Goal: Task Accomplishment & Management: Manage account settings

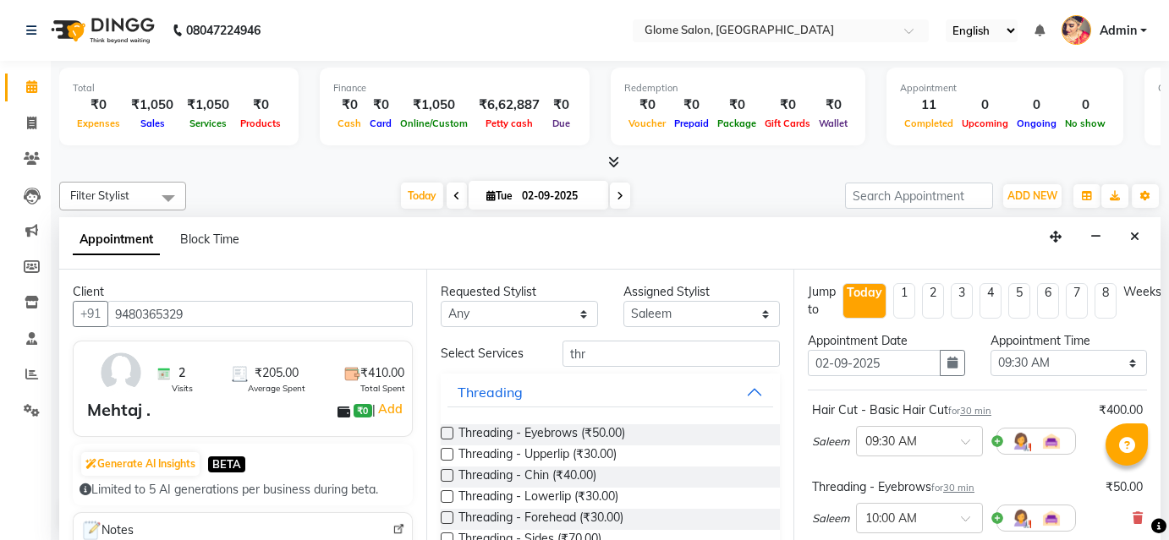
select select "40075"
select select "570"
select select "tentative"
click at [616, 358] on input "thr" at bounding box center [670, 354] width 217 height 26
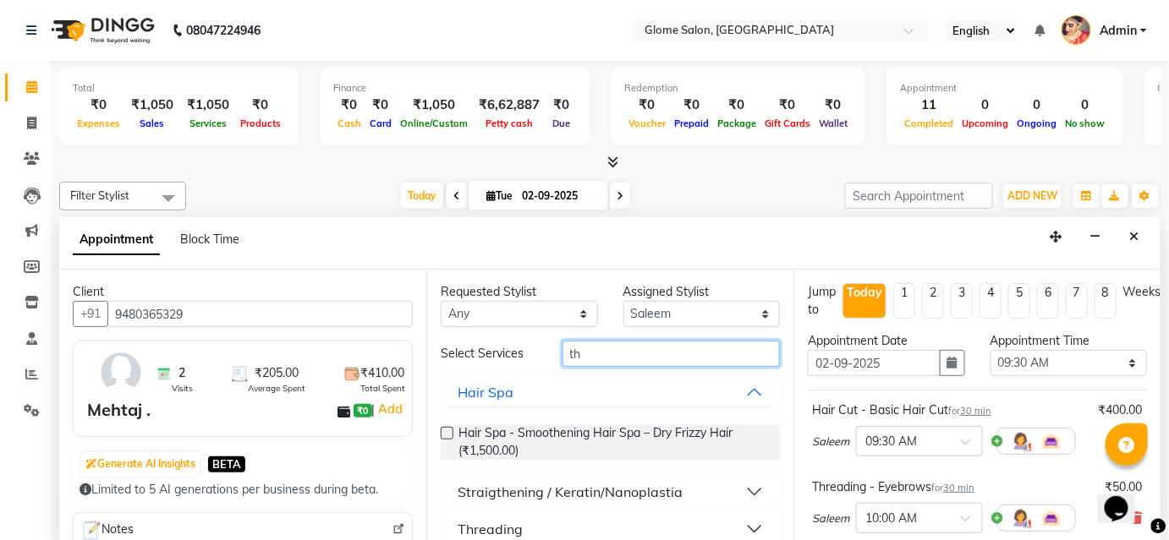
type input "t"
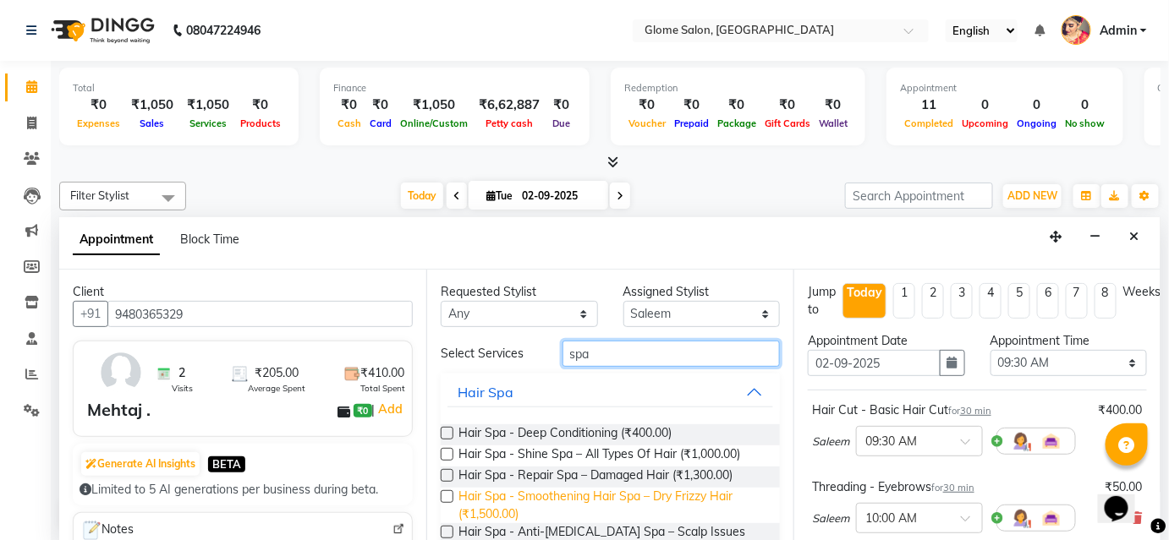
type input "spa"
click at [672, 496] on span "Hair Spa - Smoothening Hair Spa – Dry Frizzy Hair (₹1,500.00)" at bounding box center [612, 506] width 308 height 36
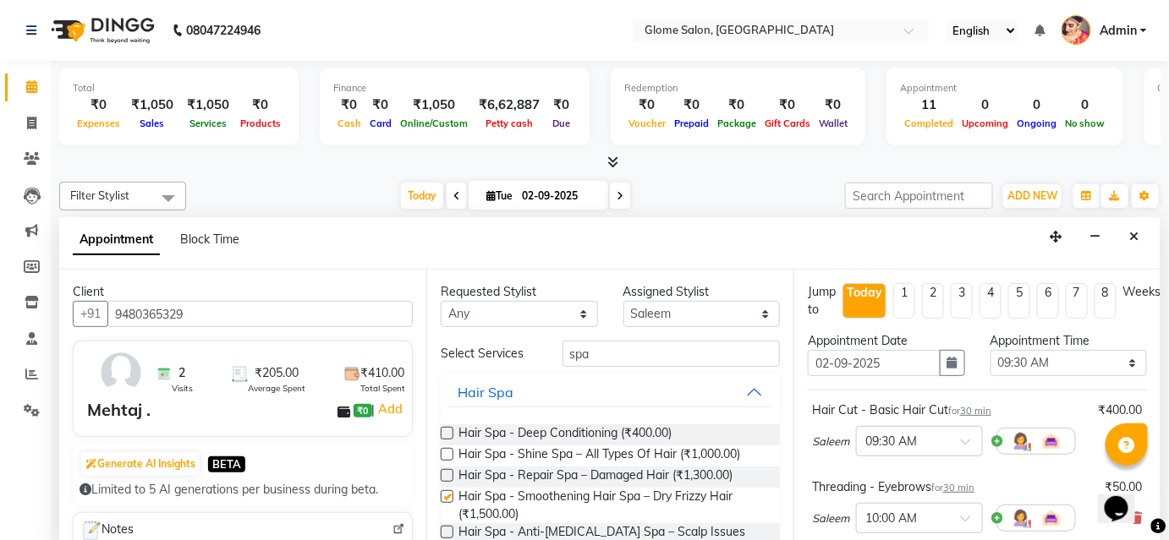
checkbox input "false"
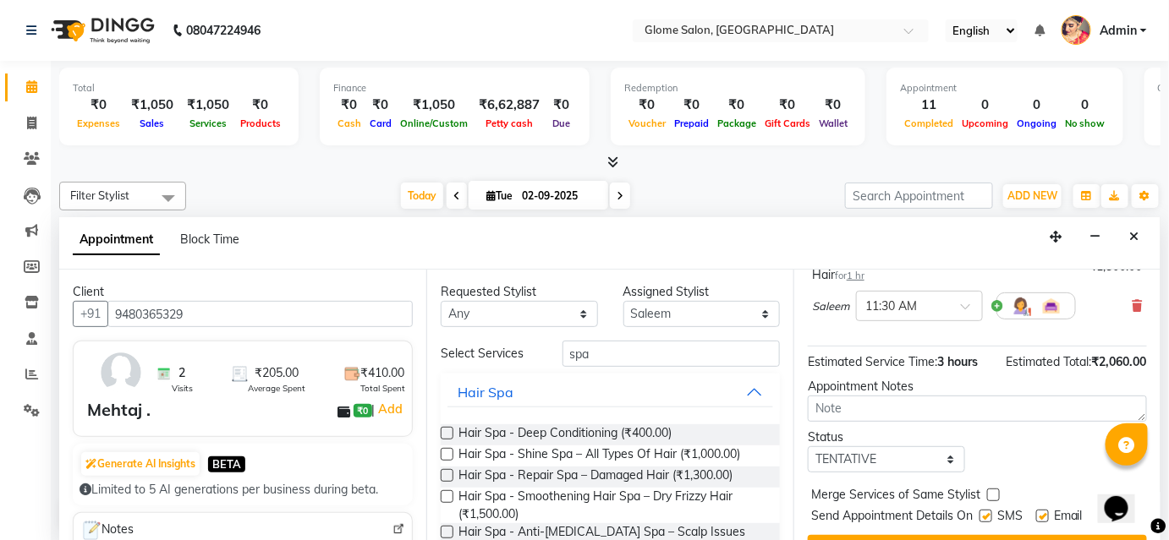
scroll to position [574, 0]
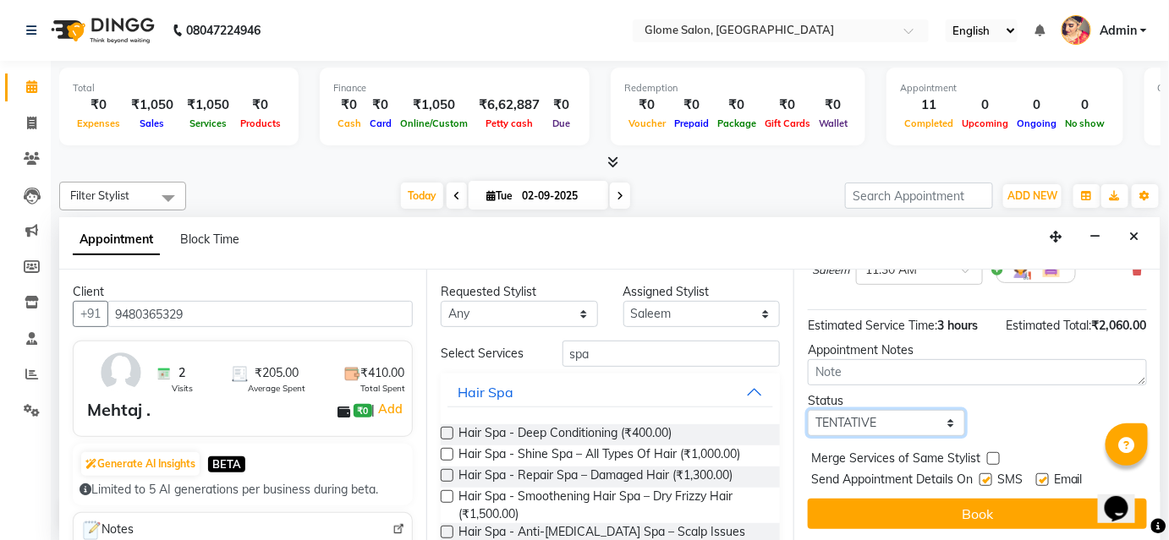
click at [853, 418] on select "Select TENTATIVE CONFIRM CHECK-IN UPCOMING" at bounding box center [886, 423] width 157 height 26
select select "confirm booking"
click at [808, 410] on select "Select TENTATIVE CONFIRM CHECK-IN UPCOMING" at bounding box center [886, 423] width 157 height 26
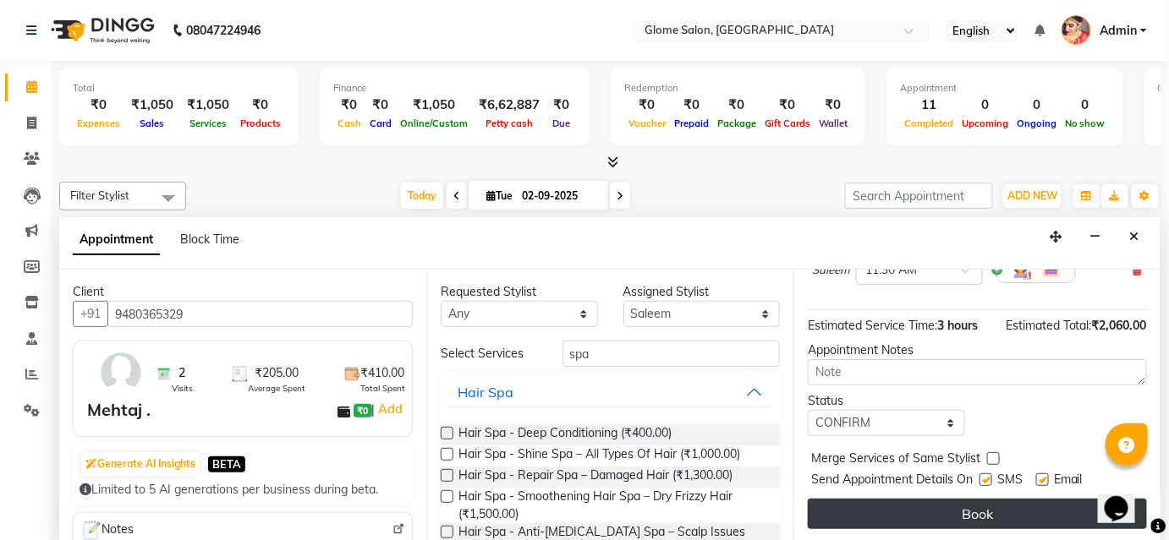
click at [859, 502] on button "Book" at bounding box center [977, 514] width 339 height 30
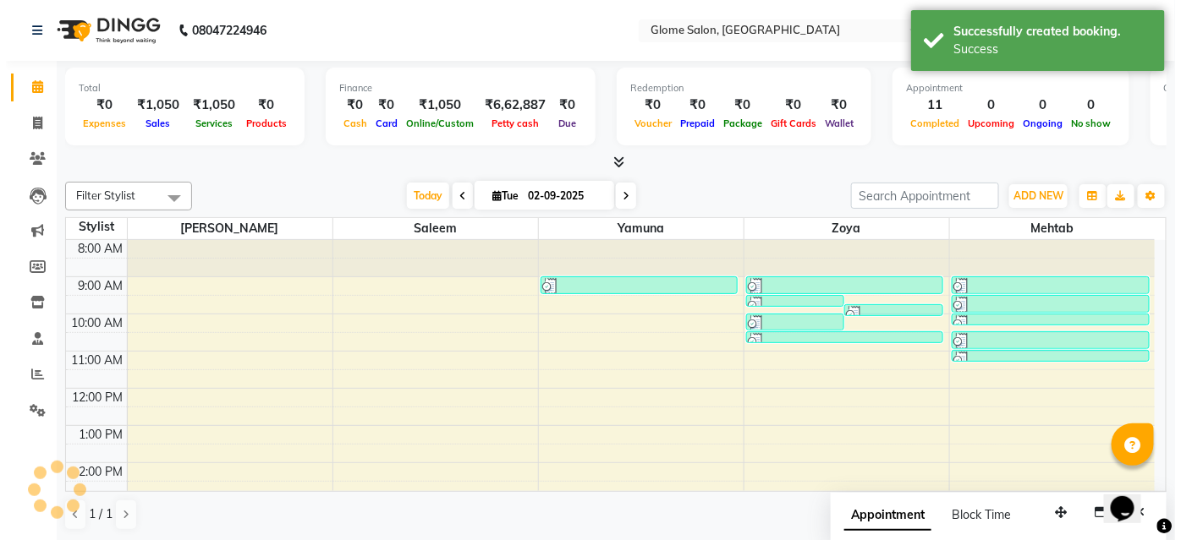
scroll to position [0, 0]
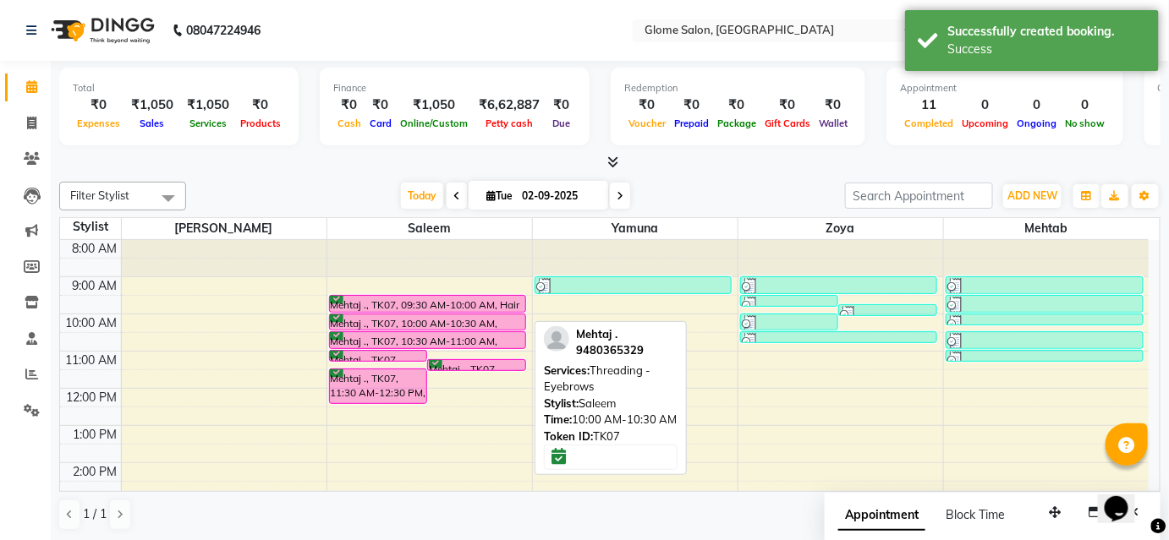
click at [407, 322] on div "Mehtaj ., TK07, 10:00 AM-10:30 AM, Threading - Eyebrows" at bounding box center [428, 322] width 196 height 15
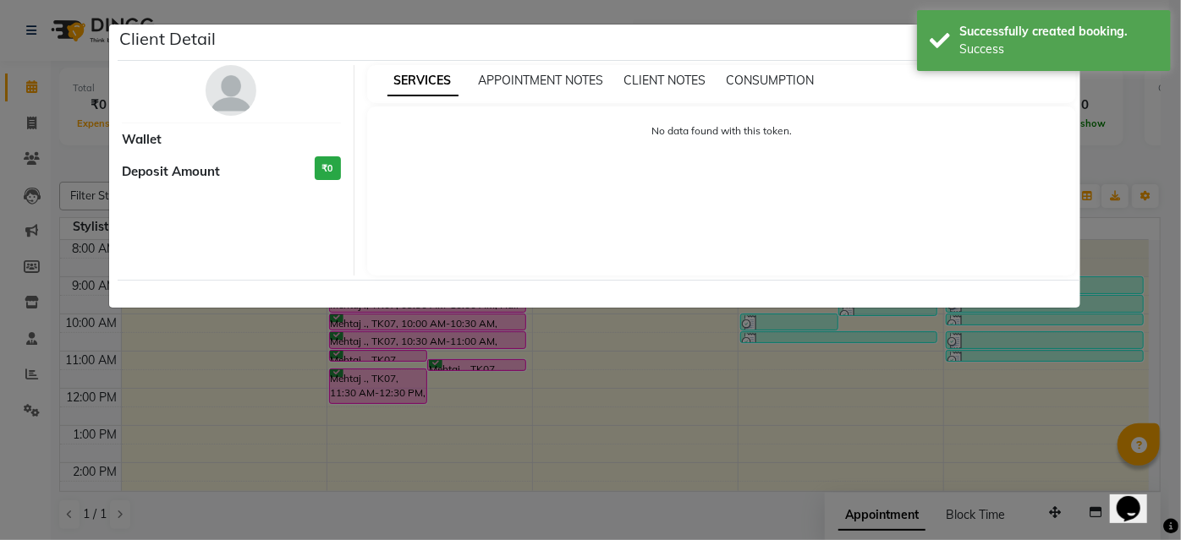
select select "6"
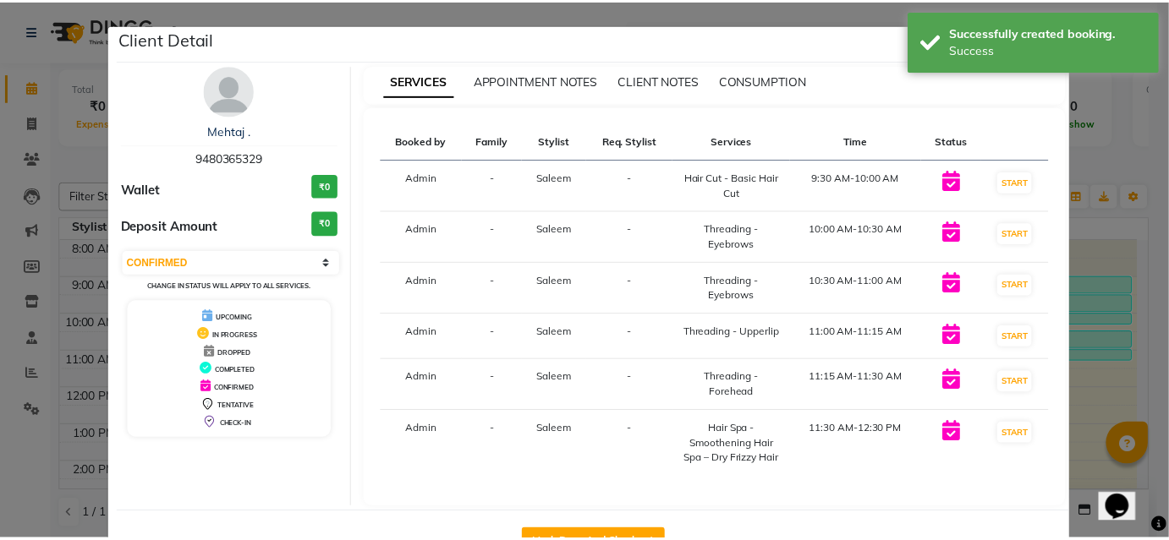
scroll to position [69, 0]
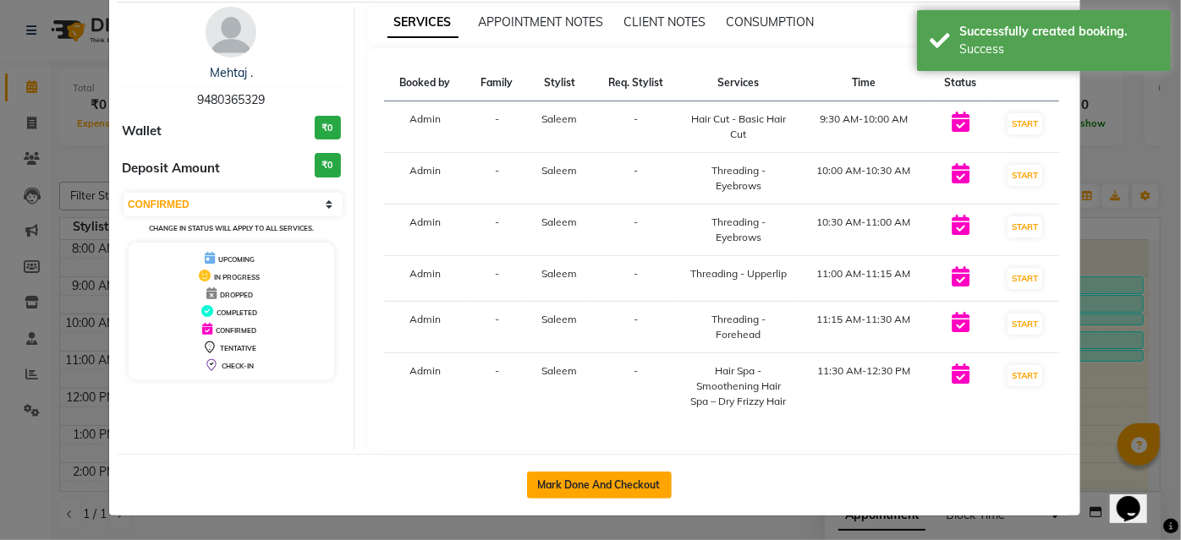
drag, startPoint x: 640, startPoint y: 494, endPoint x: 561, endPoint y: 460, distance: 86.4
click at [639, 494] on button "Mark Done And Checkout" at bounding box center [599, 485] width 145 height 27
select select "service"
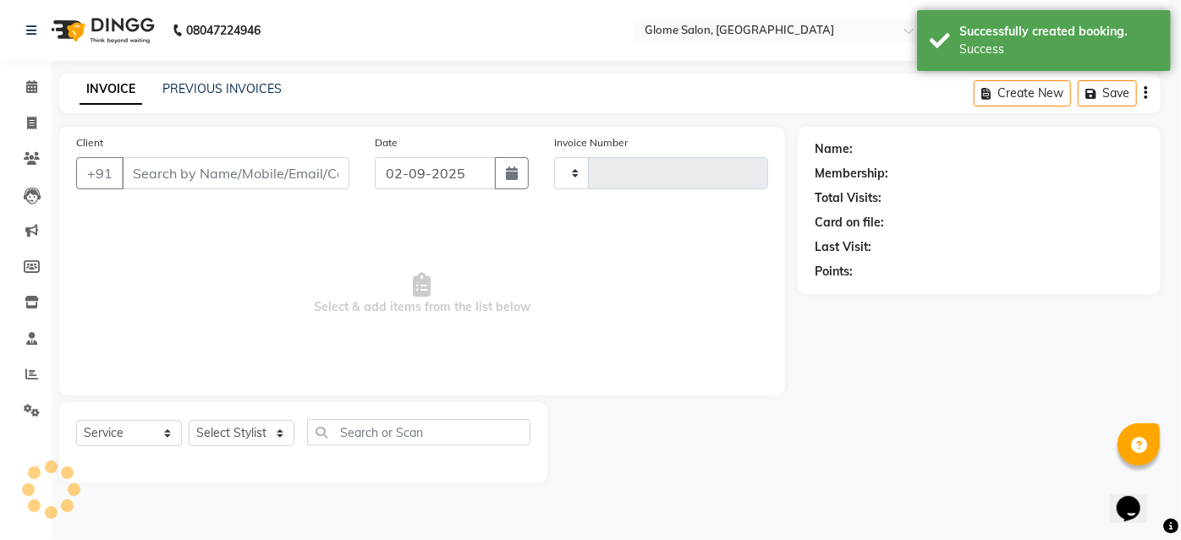
type input "2151"
select select "5199"
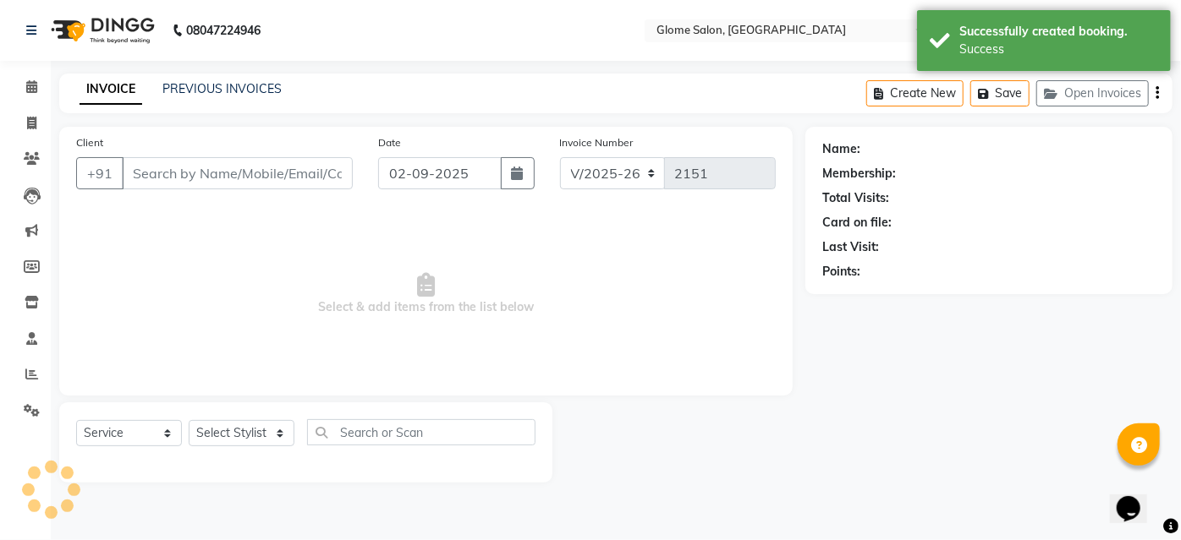
type input "9480365329"
select select "40075"
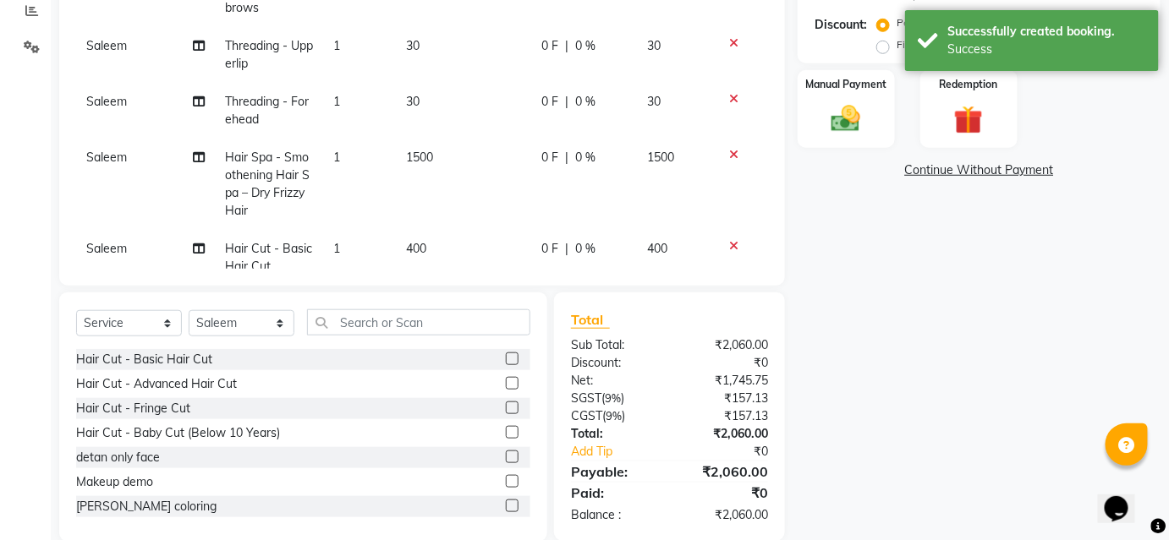
scroll to position [384, 0]
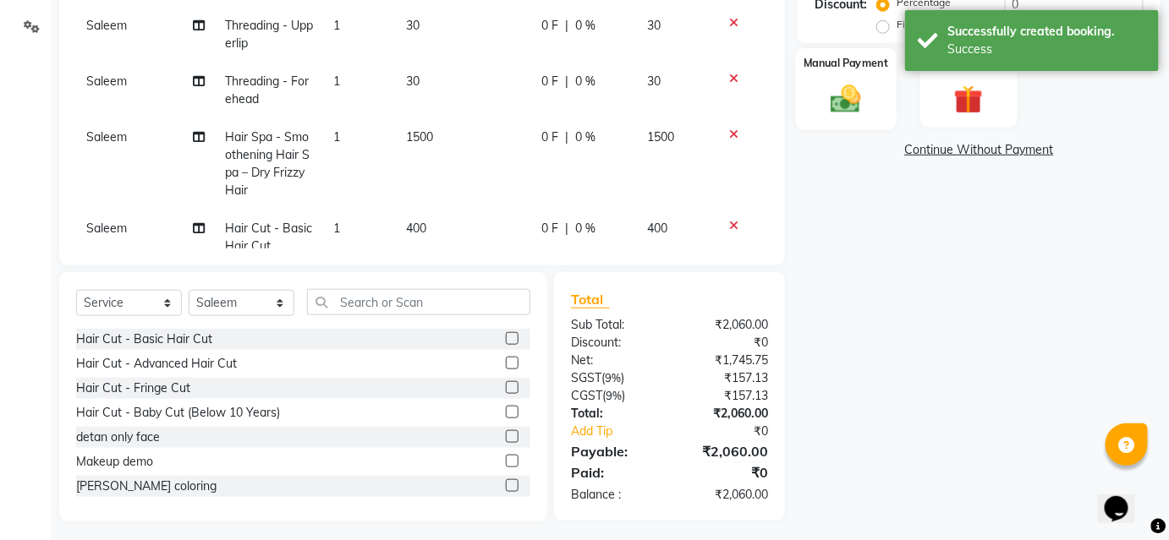
click at [860, 107] on img at bounding box center [845, 98] width 49 height 35
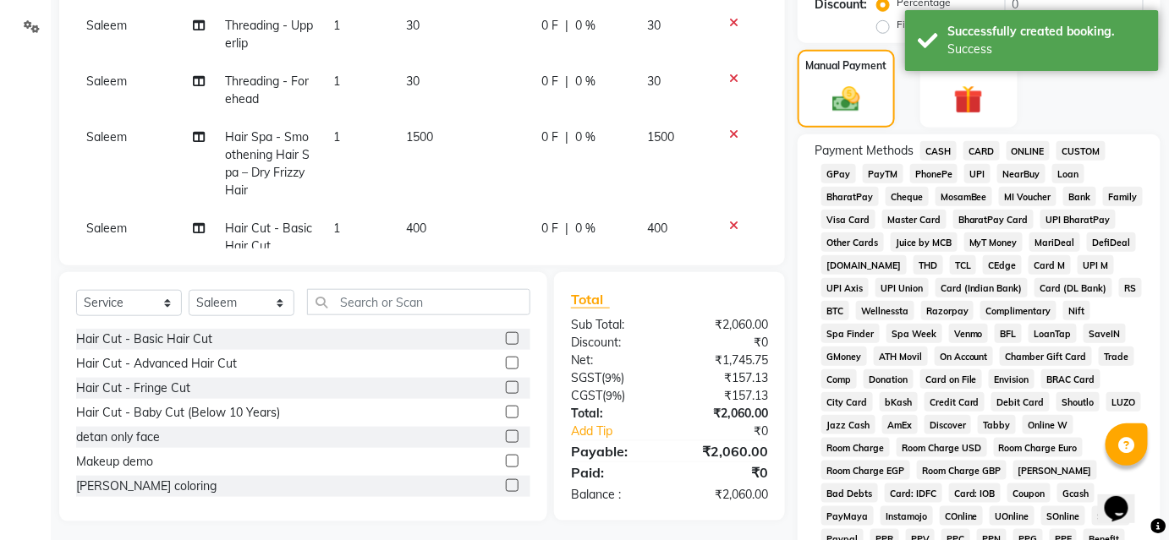
click at [972, 180] on span "UPI" at bounding box center [977, 173] width 26 height 19
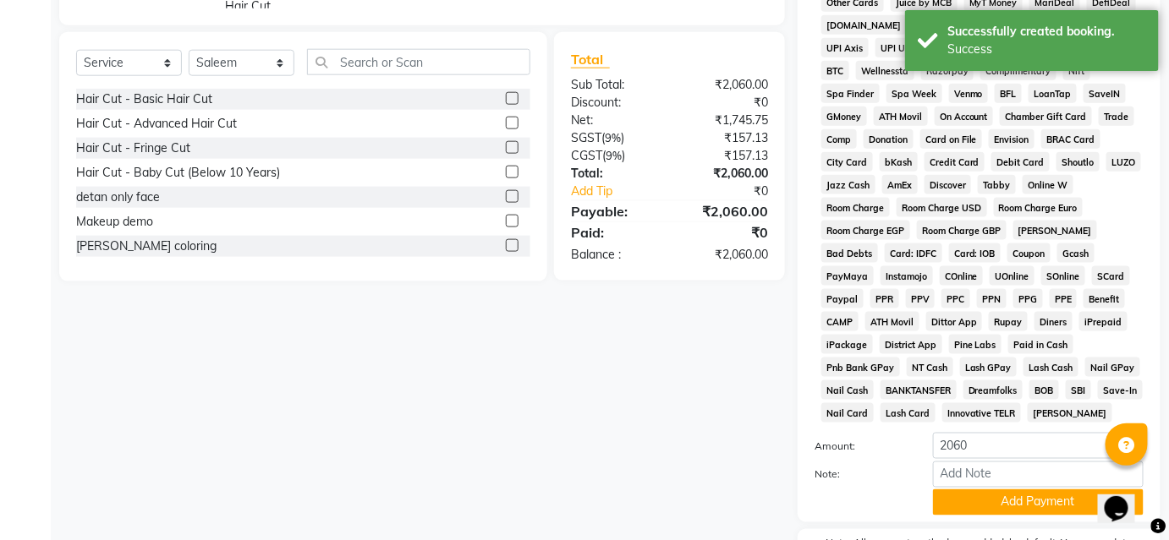
scroll to position [732, 0]
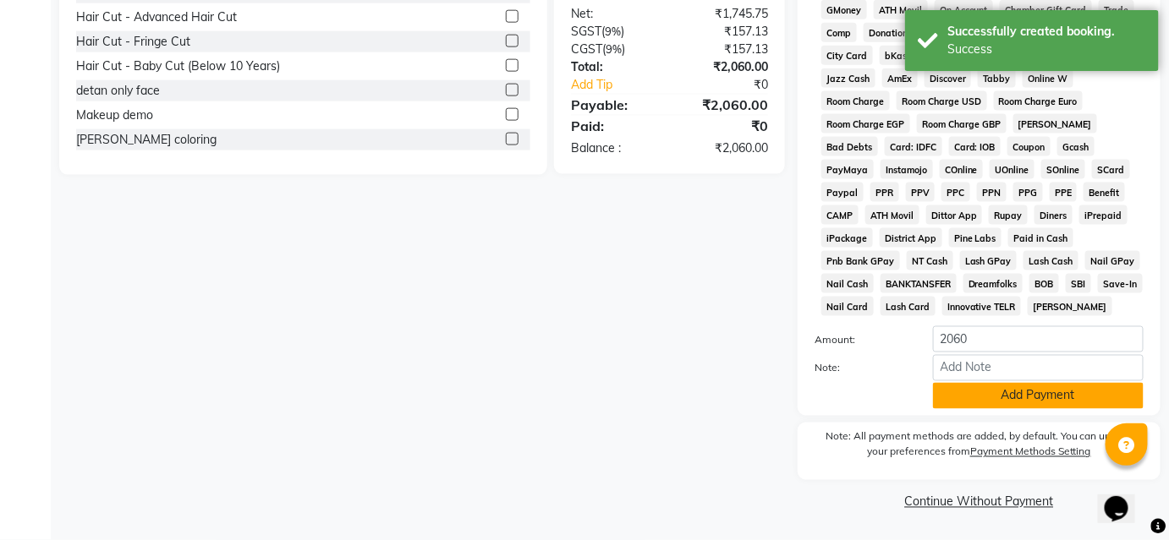
click at [1017, 400] on button "Add Payment" at bounding box center [1038, 396] width 211 height 26
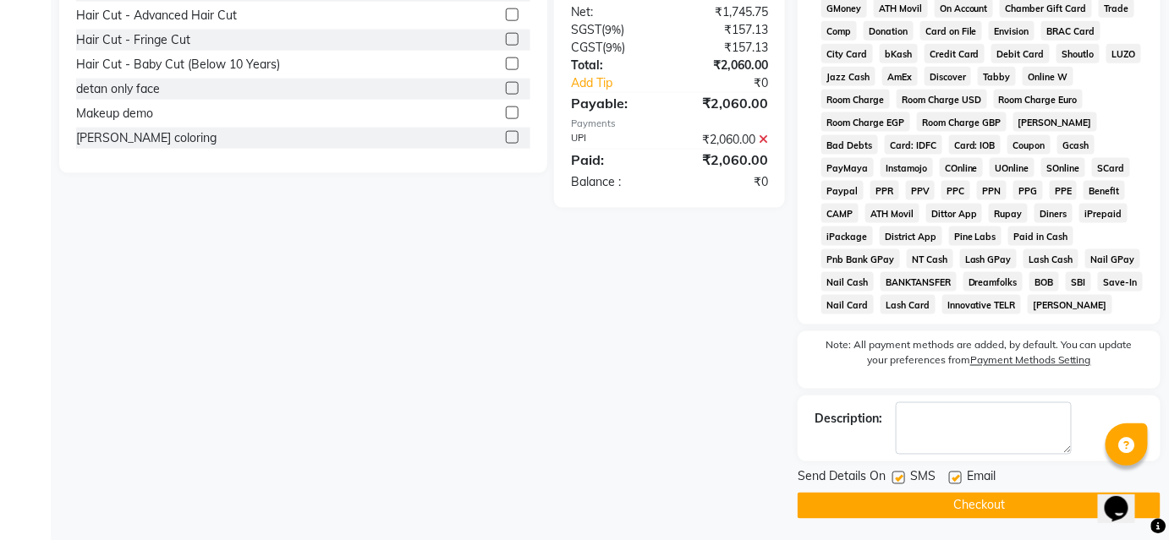
click at [974, 515] on button "Checkout" at bounding box center [979, 506] width 363 height 26
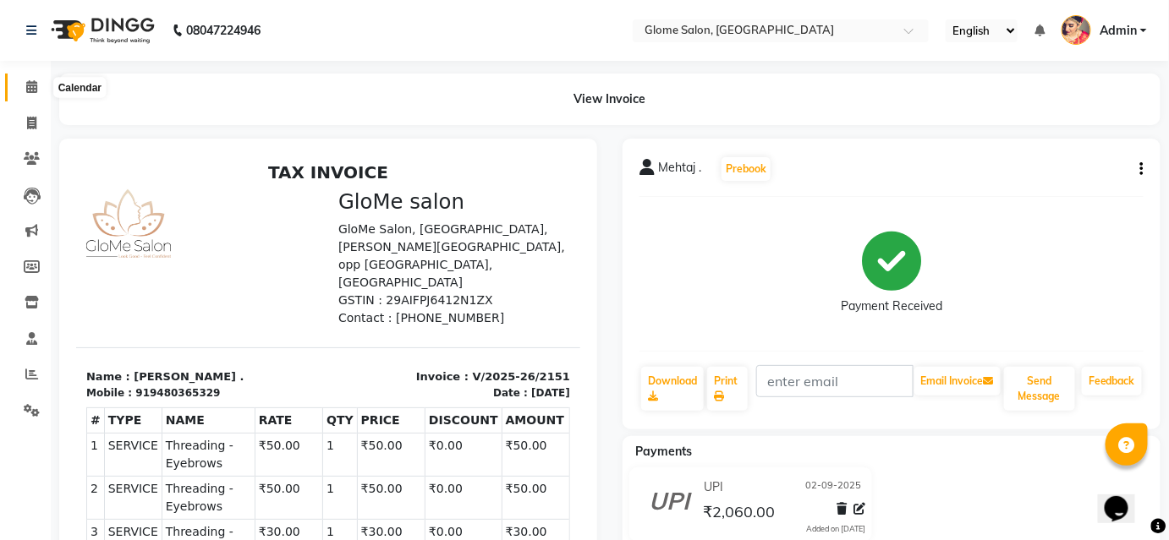
click at [29, 85] on icon at bounding box center [31, 86] width 11 height 13
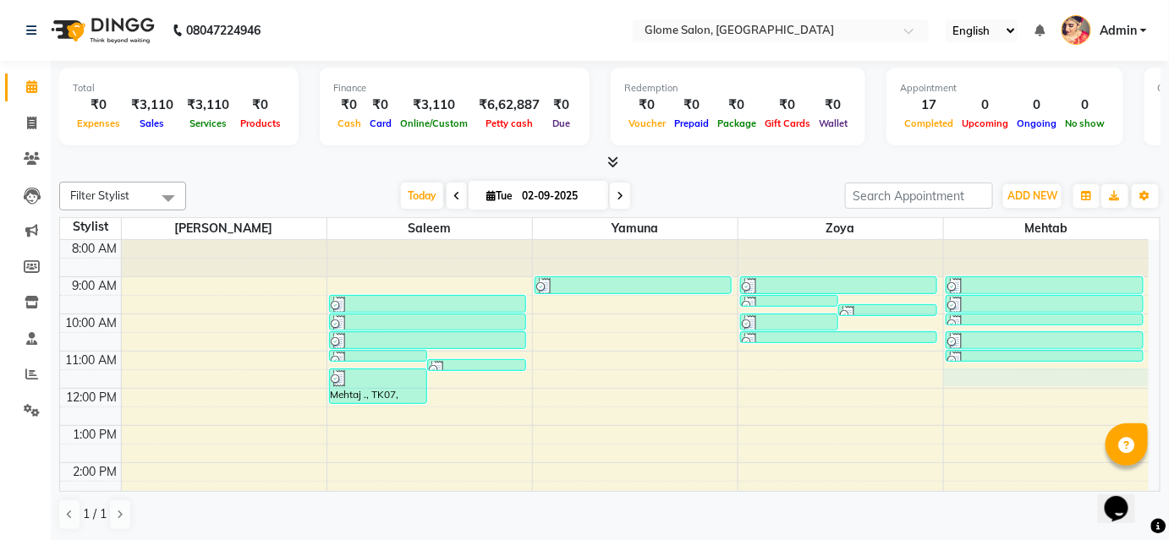
click at [986, 375] on div "8:00 AM 9:00 AM 10:00 AM 11:00 AM 12:00 PM 1:00 PM 2:00 PM 3:00 PM 4:00 PM 5:00…" at bounding box center [604, 481] width 1088 height 483
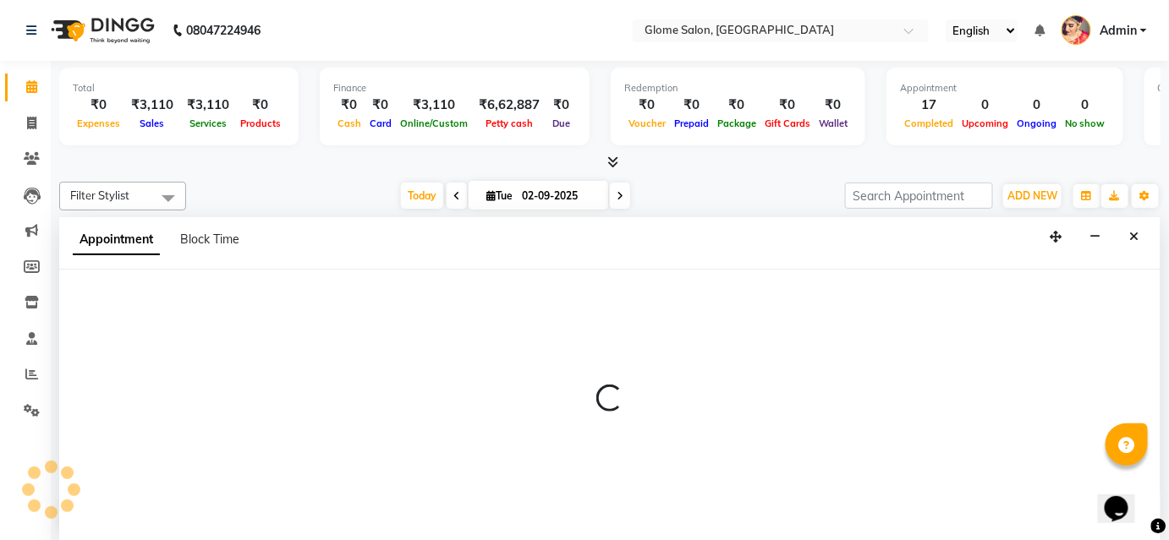
select select "87909"
select select "690"
select select "tentative"
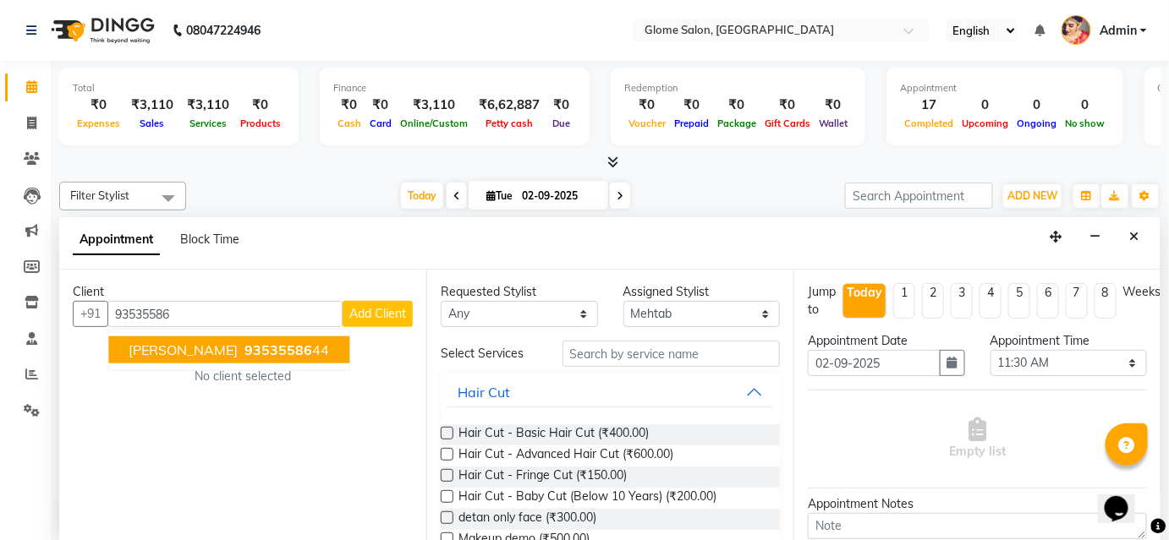
click at [257, 355] on ngb-highlight "93535586 44" at bounding box center [285, 350] width 88 height 17
type input "9353558644"
click at [257, 355] on div "Client [PHONE_NUMBER] [PERSON_NAME] 93535586 44 Add Client No client selected" at bounding box center [242, 405] width 367 height 271
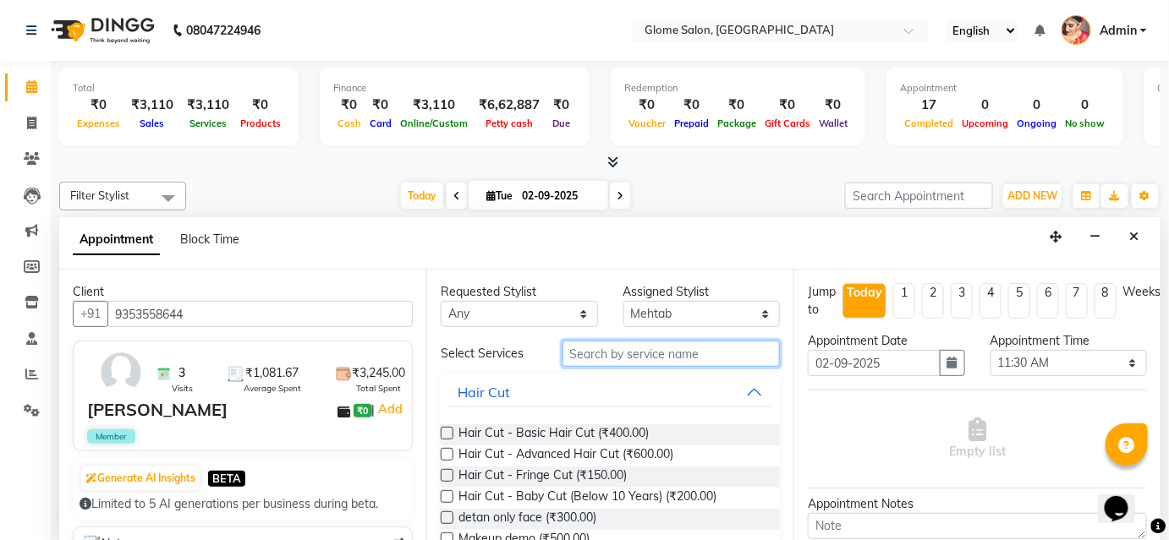
click at [597, 353] on input "text" at bounding box center [670, 354] width 217 height 26
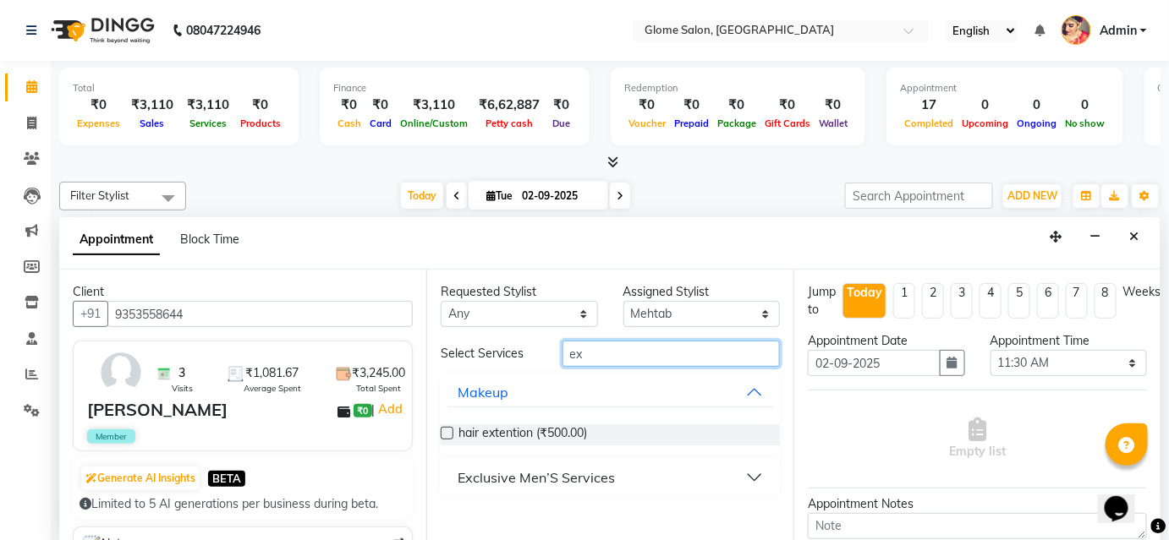
type input "ex"
drag, startPoint x: 668, startPoint y: 477, endPoint x: 687, endPoint y: 406, distance: 73.4
click at [668, 476] on button "Exclusive Men’S Services" at bounding box center [610, 478] width 326 height 30
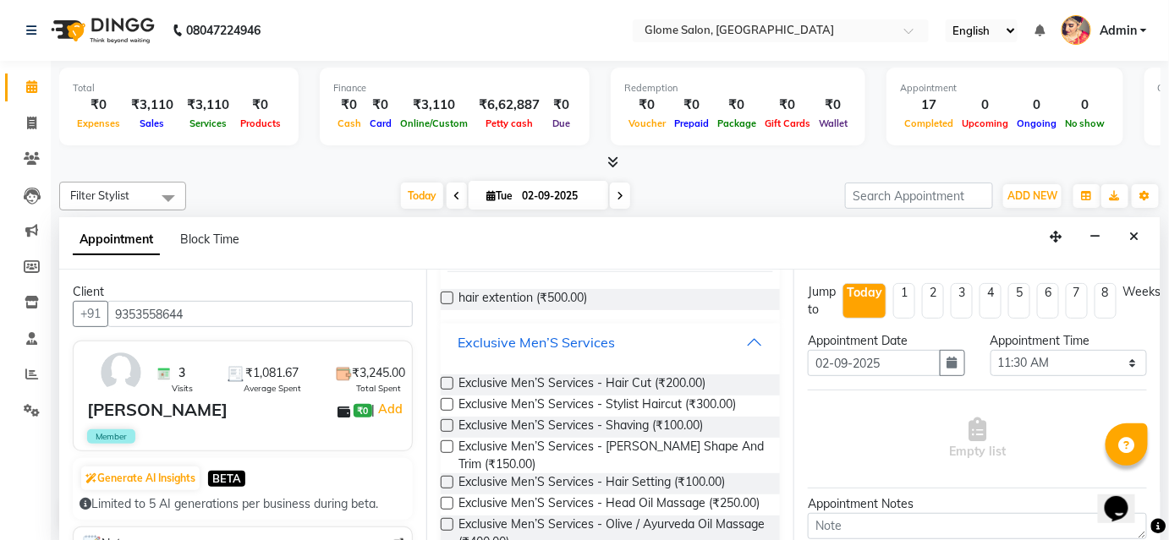
scroll to position [153, 0]
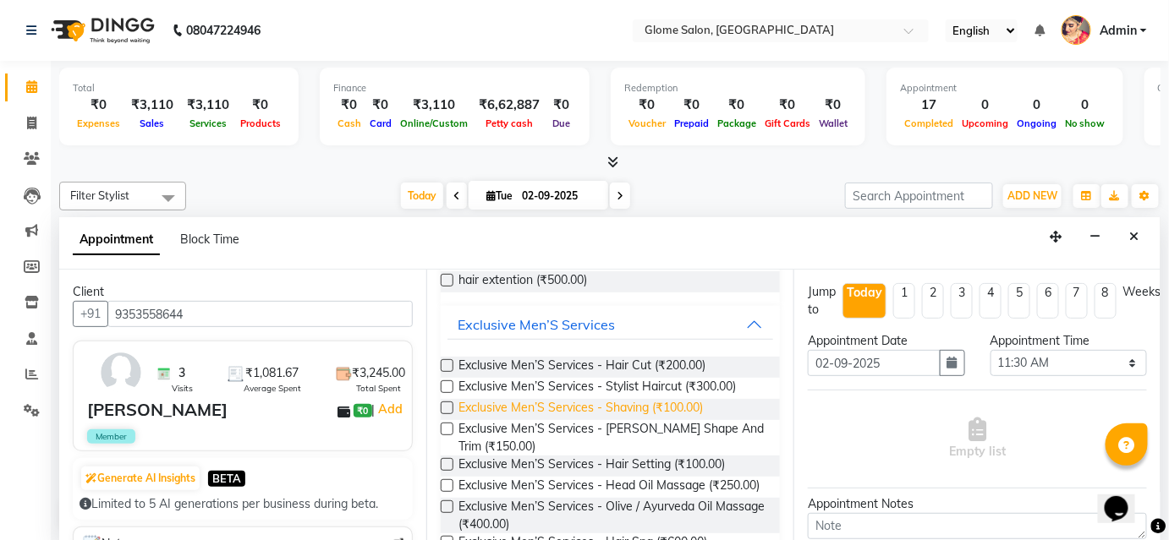
click at [692, 408] on span "Exclusive Men’S Services - Shaving (₹100.00)" at bounding box center [580, 409] width 244 height 21
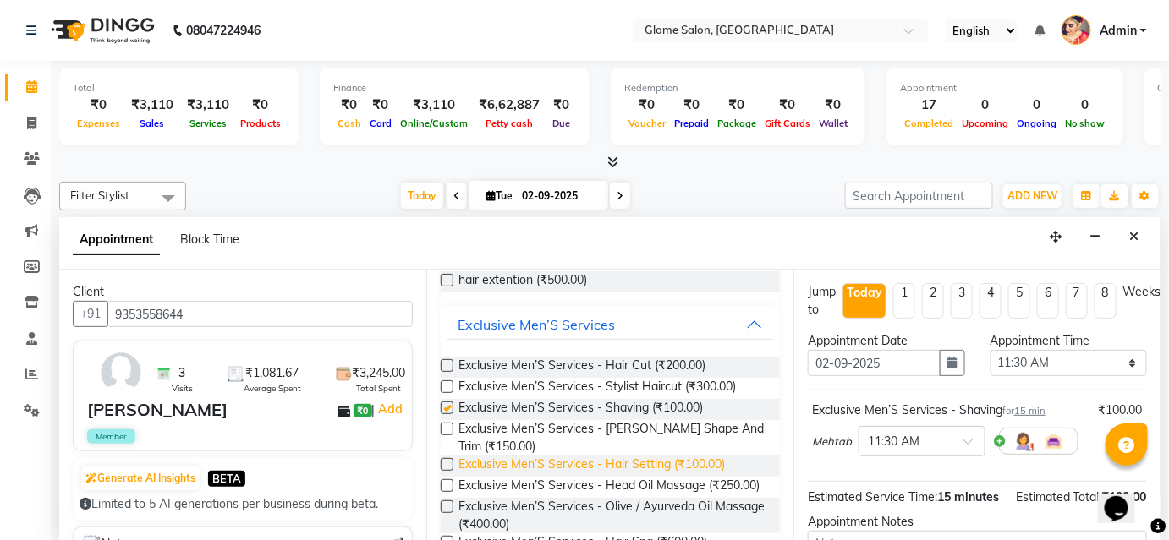
checkbox input "false"
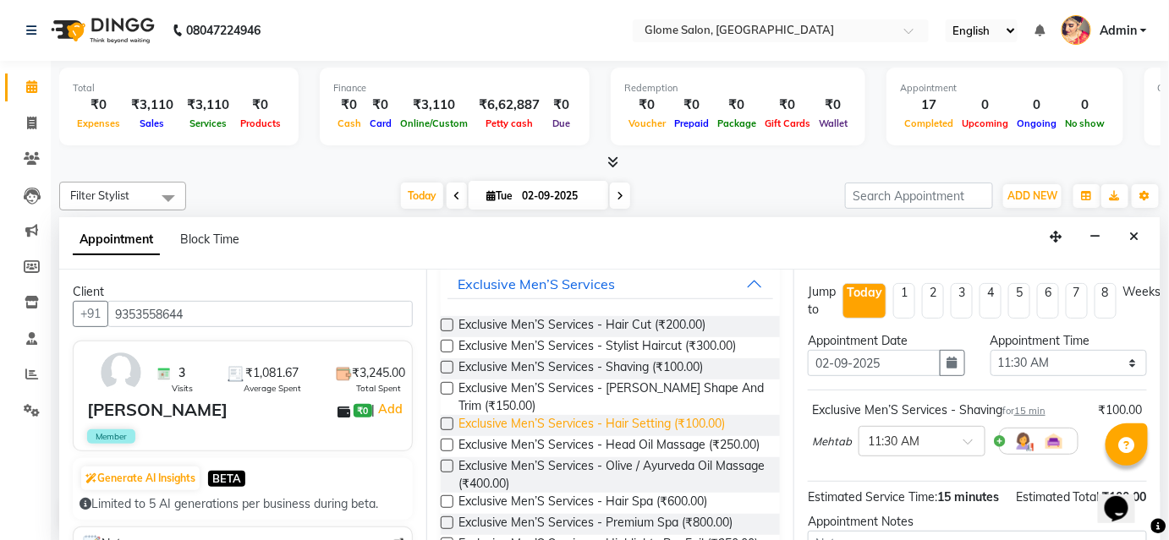
scroll to position [230, 0]
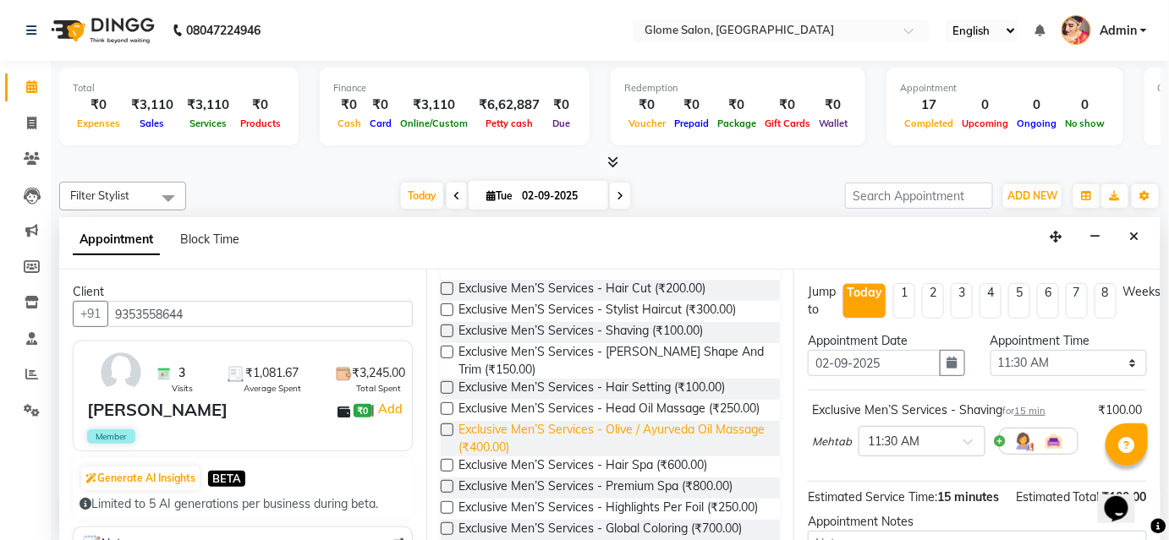
click at [562, 445] on span "Exclusive Men’S Services - Olive / Ayurveda Oil Massage (₹400.00)" at bounding box center [612, 439] width 308 height 36
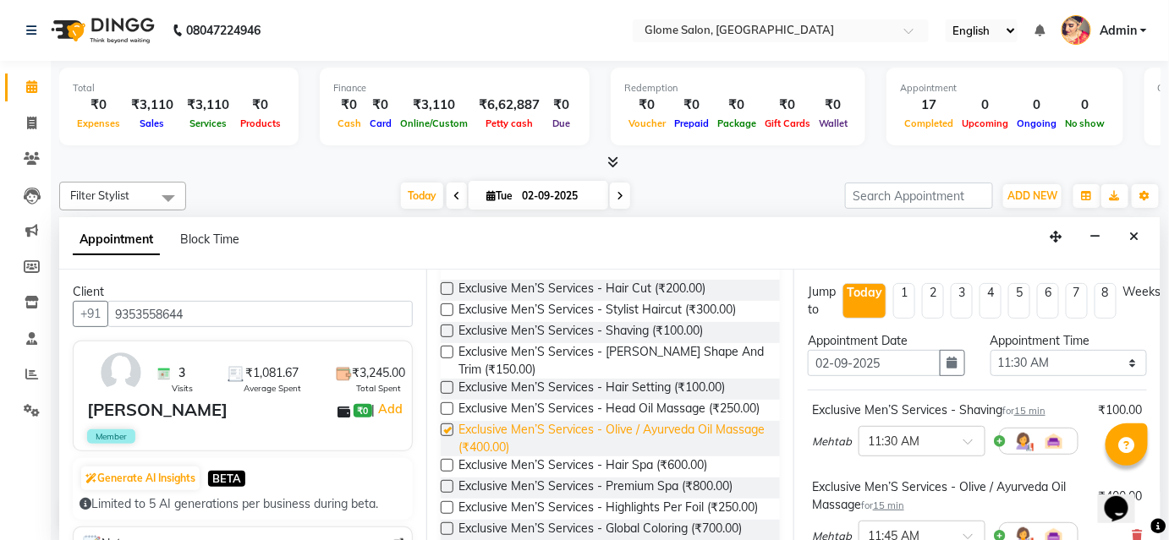
checkbox input "false"
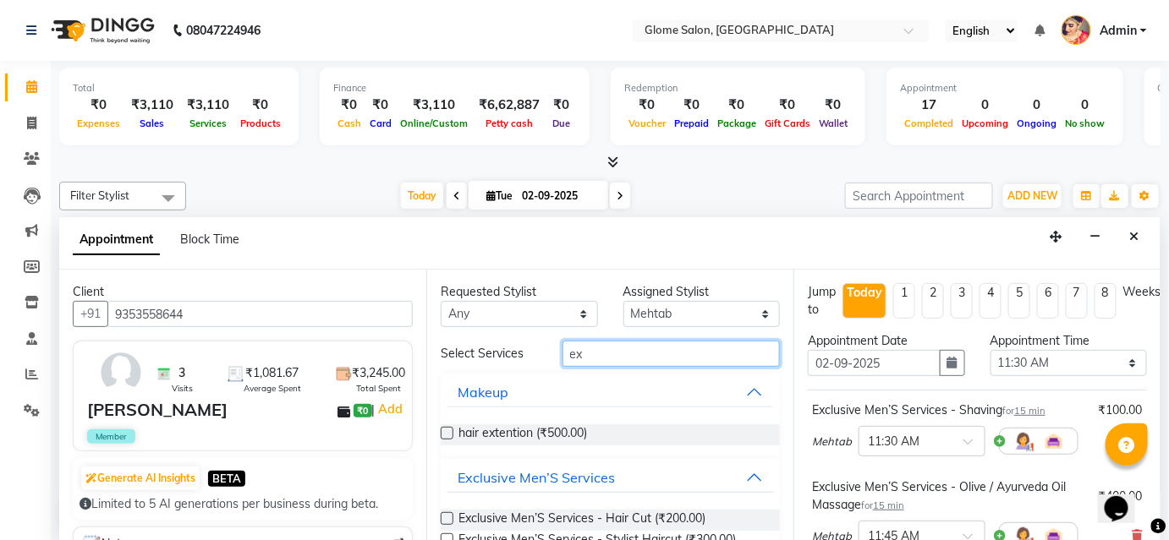
click at [622, 362] on input "ex" at bounding box center [670, 354] width 217 height 26
type input "e"
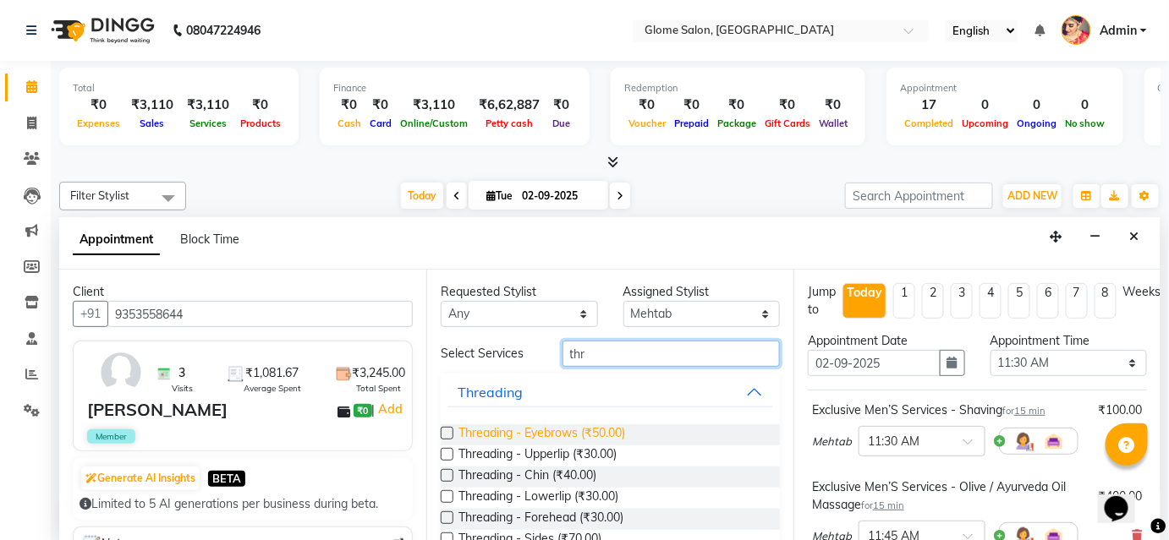
type input "thr"
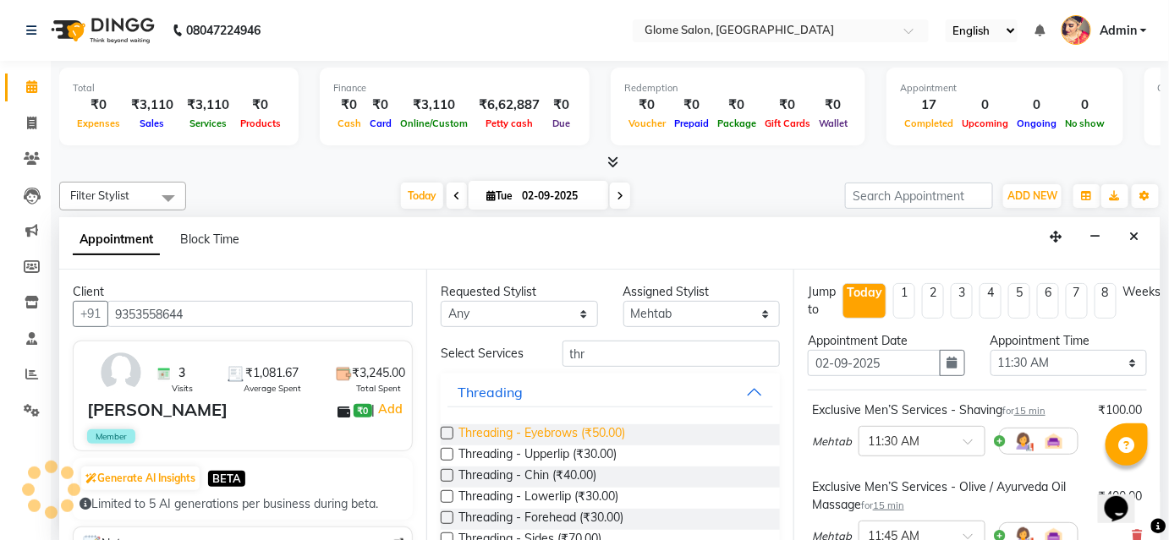
drag, startPoint x: 609, startPoint y: 431, endPoint x: 614, endPoint y: 408, distance: 24.2
click at [608, 432] on span "Threading - Eyebrows (₹50.00)" at bounding box center [541, 435] width 167 height 21
checkbox input "false"
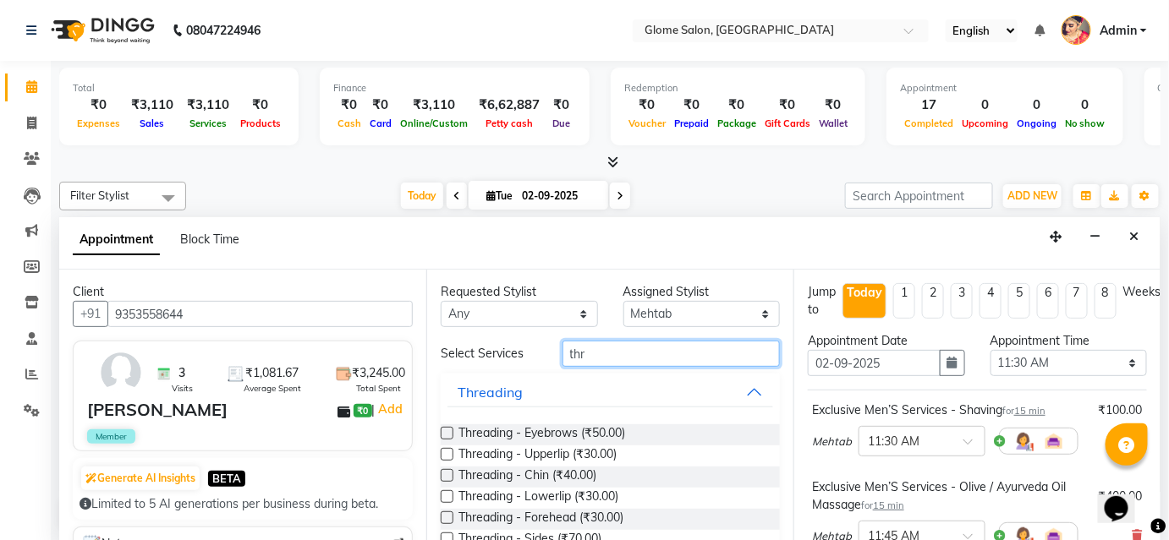
click at [627, 351] on input "thr" at bounding box center [670, 354] width 217 height 26
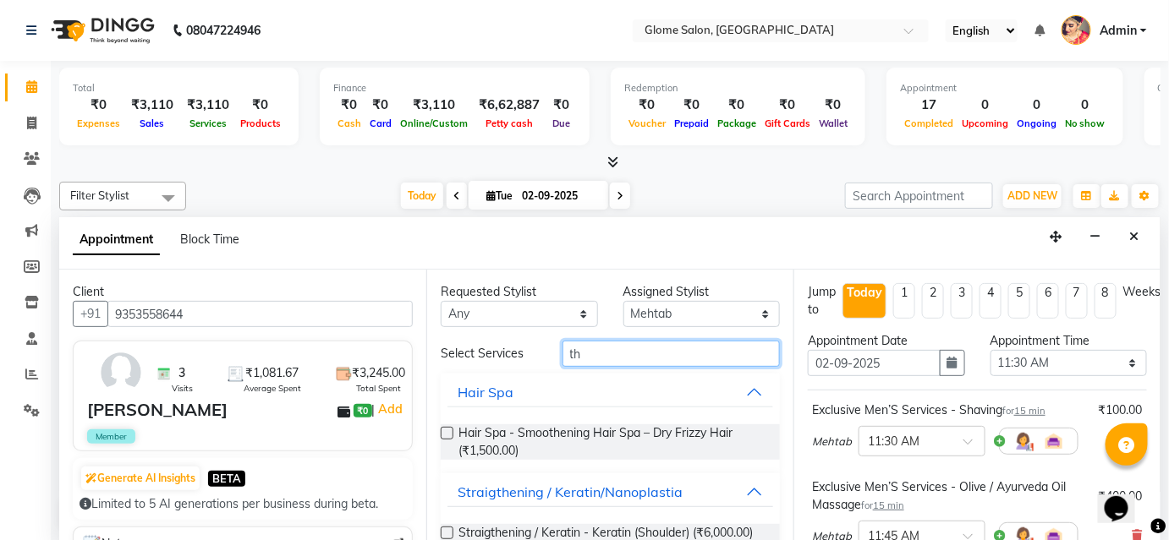
type input "t"
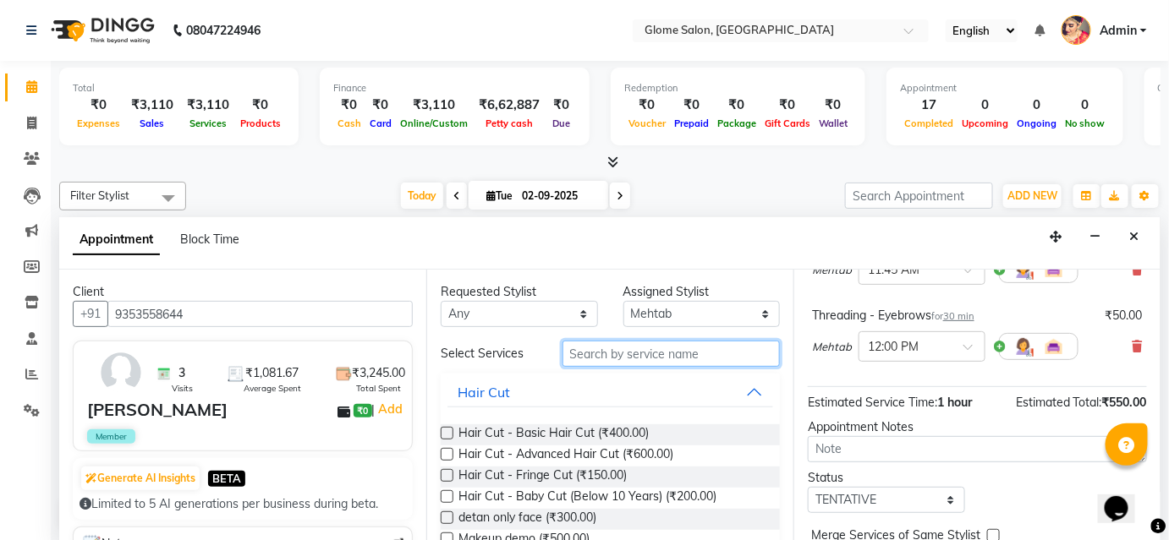
scroll to position [189, 0]
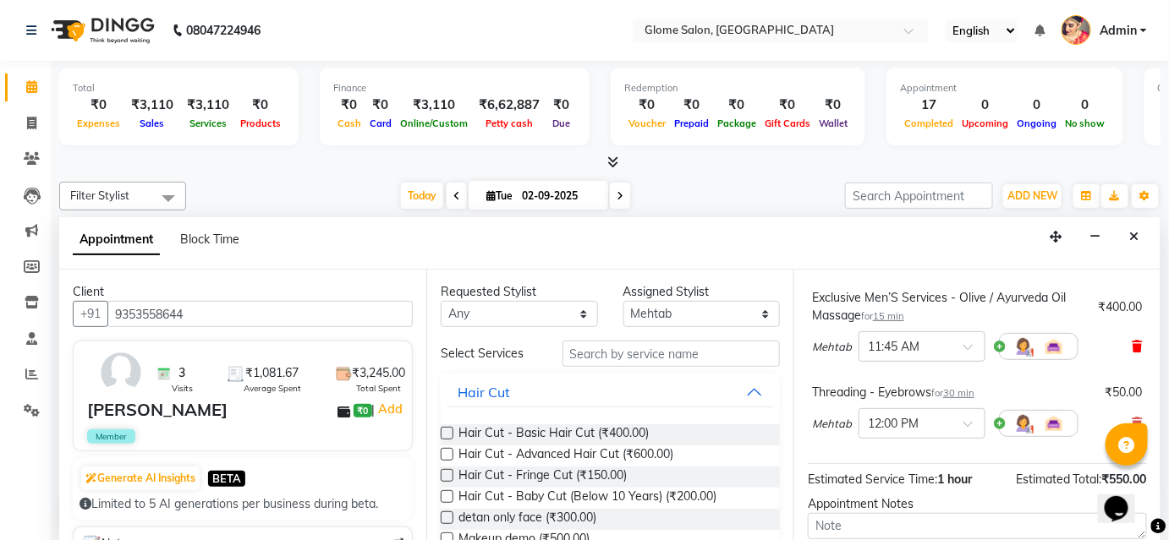
click at [1132, 338] on span at bounding box center [1137, 347] width 10 height 18
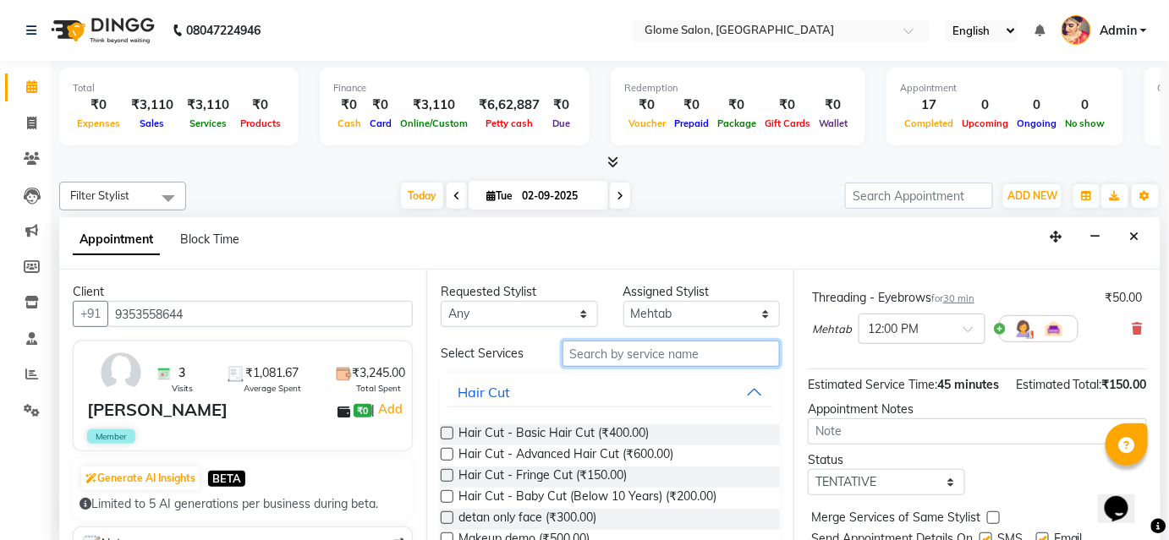
click at [746, 349] on input "text" at bounding box center [670, 354] width 217 height 26
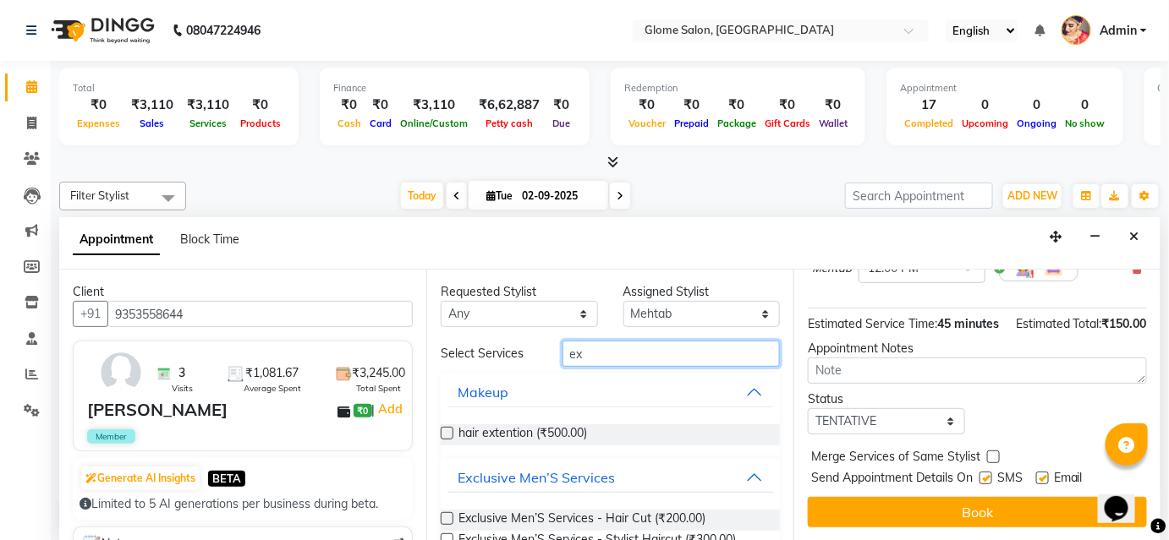
scroll to position [153, 0]
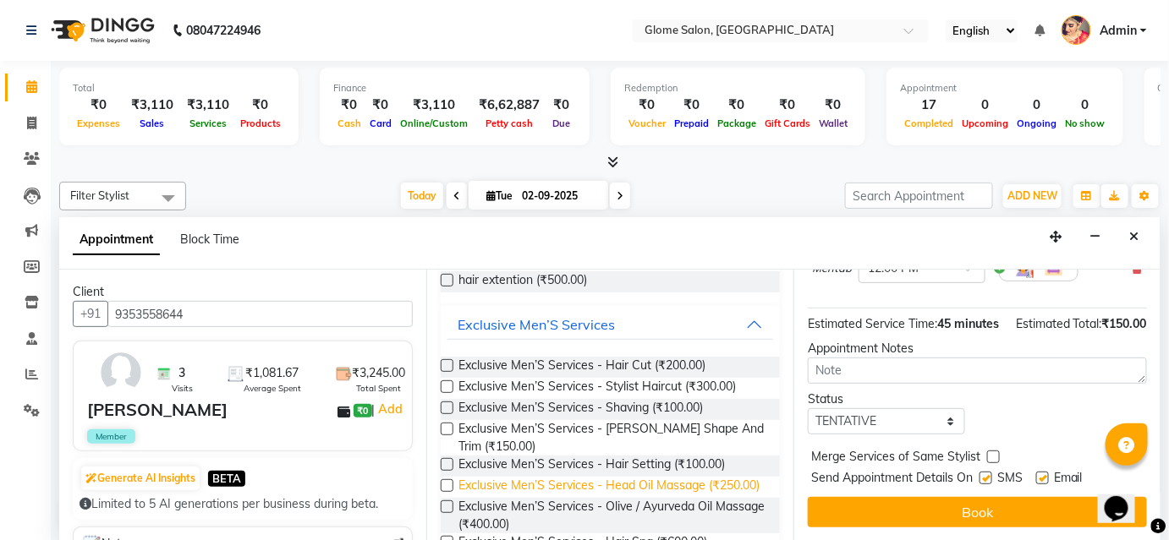
type input "ex"
click at [667, 484] on span "Exclusive Men’S Services - Head Oil Massage (₹250.00)" at bounding box center [608, 487] width 301 height 21
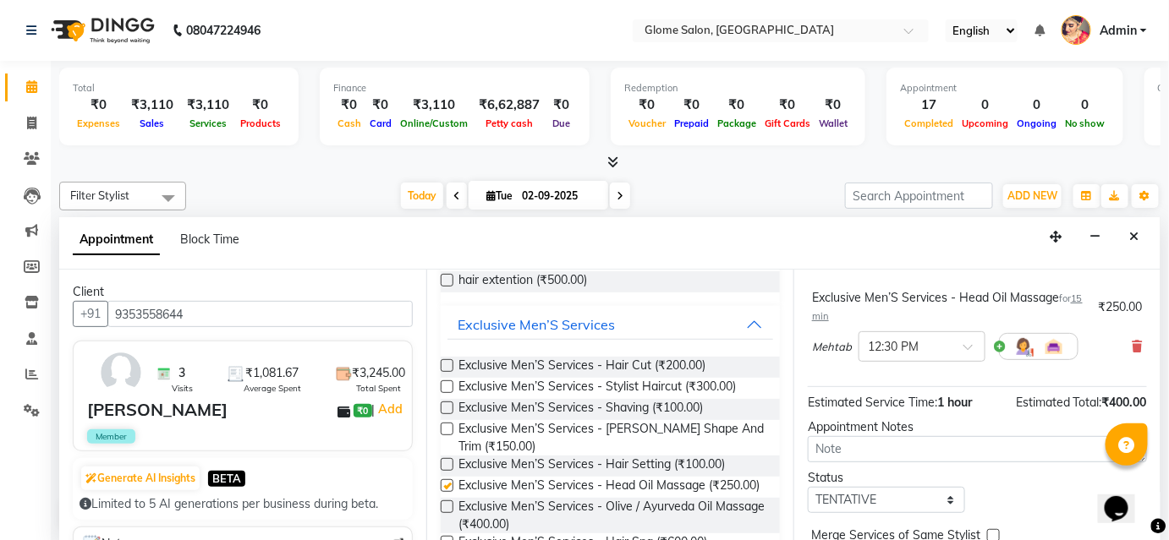
checkbox input "false"
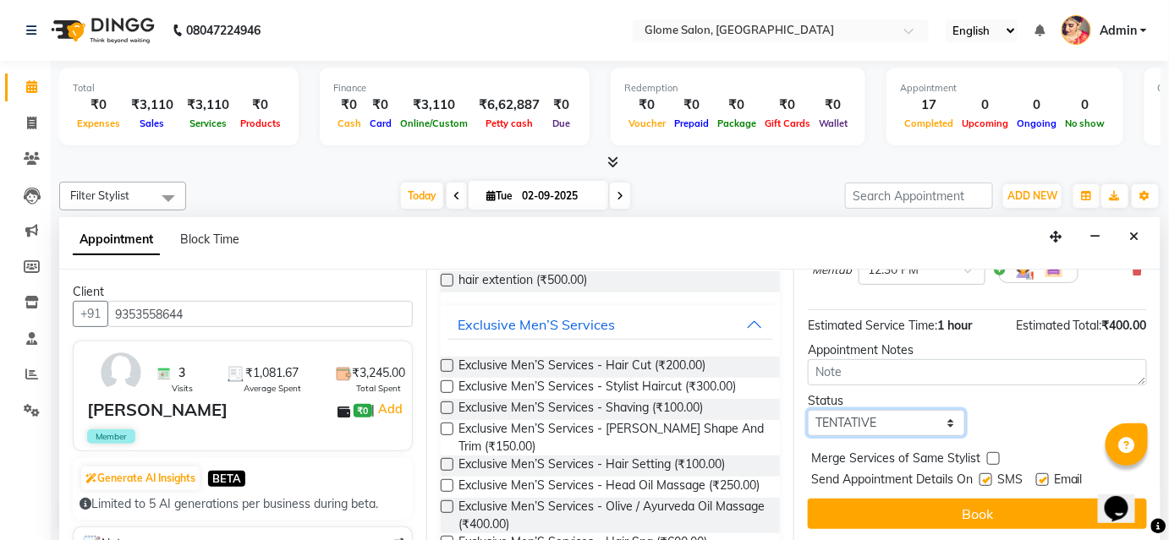
drag, startPoint x: 918, startPoint y: 421, endPoint x: 912, endPoint y: 432, distance: 12.5
click at [918, 420] on select "Select TENTATIVE CONFIRM CHECK-IN UPCOMING" at bounding box center [886, 423] width 157 height 26
select select "confirm booking"
click at [808, 410] on select "Select TENTATIVE CONFIRM CHECK-IN UPCOMING" at bounding box center [886, 423] width 157 height 26
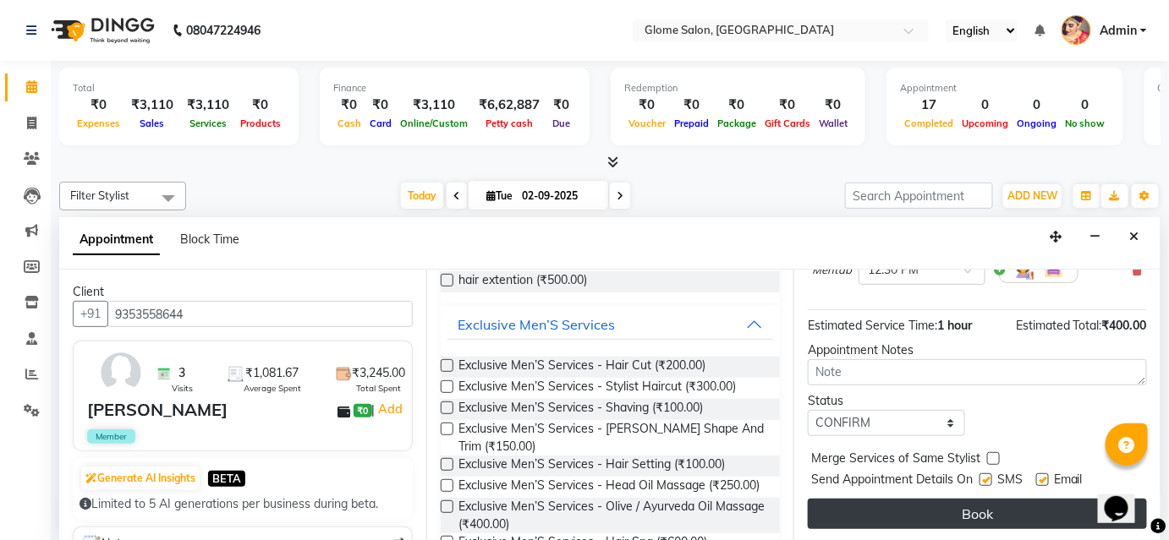
drag, startPoint x: 895, startPoint y: 511, endPoint x: 899, endPoint y: 502, distance: 9.5
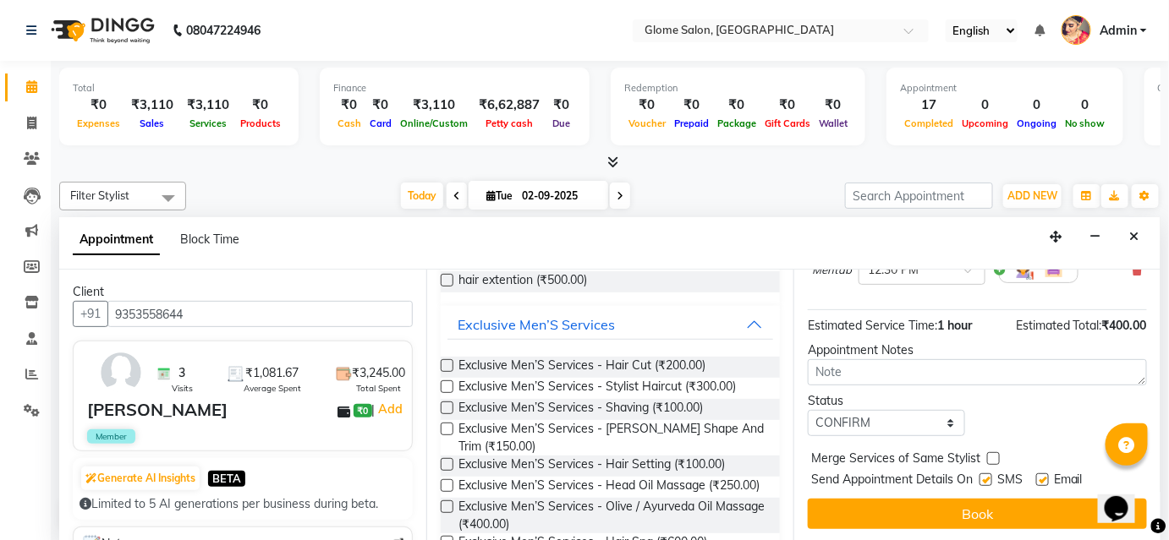
click at [897, 509] on button "Book" at bounding box center [977, 514] width 339 height 30
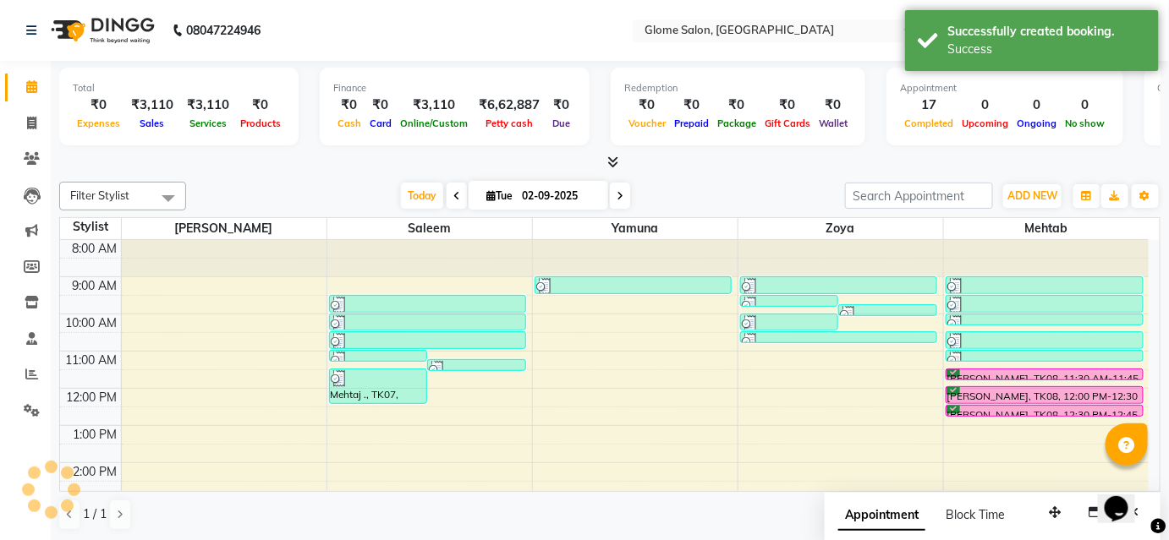
scroll to position [0, 0]
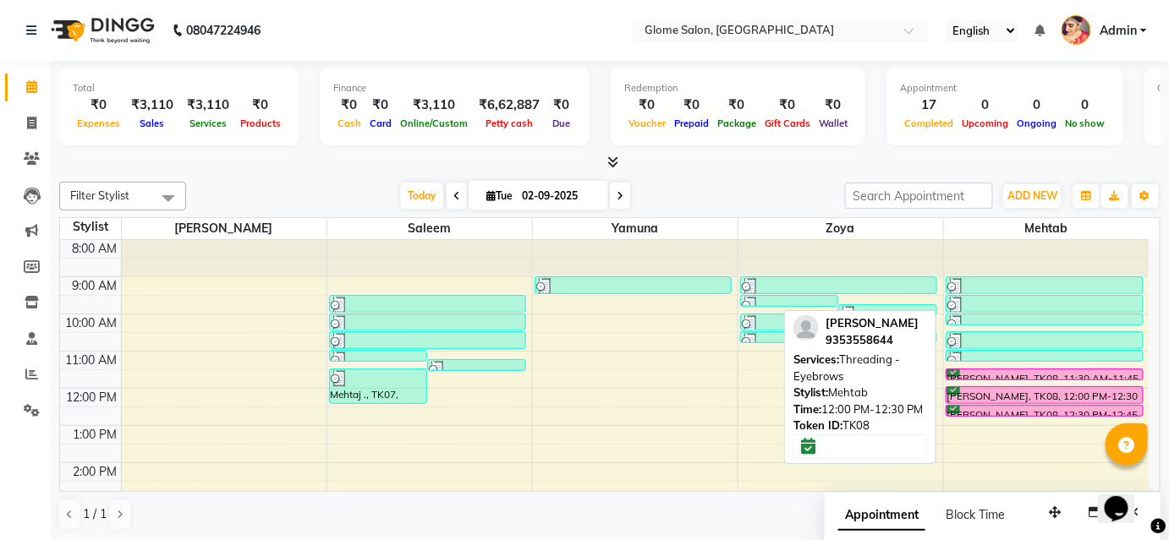
click at [1088, 396] on div "[PERSON_NAME], TK08, 12:00 PM-12:30 PM, Threading - Eyebrows" at bounding box center [1044, 395] width 196 height 16
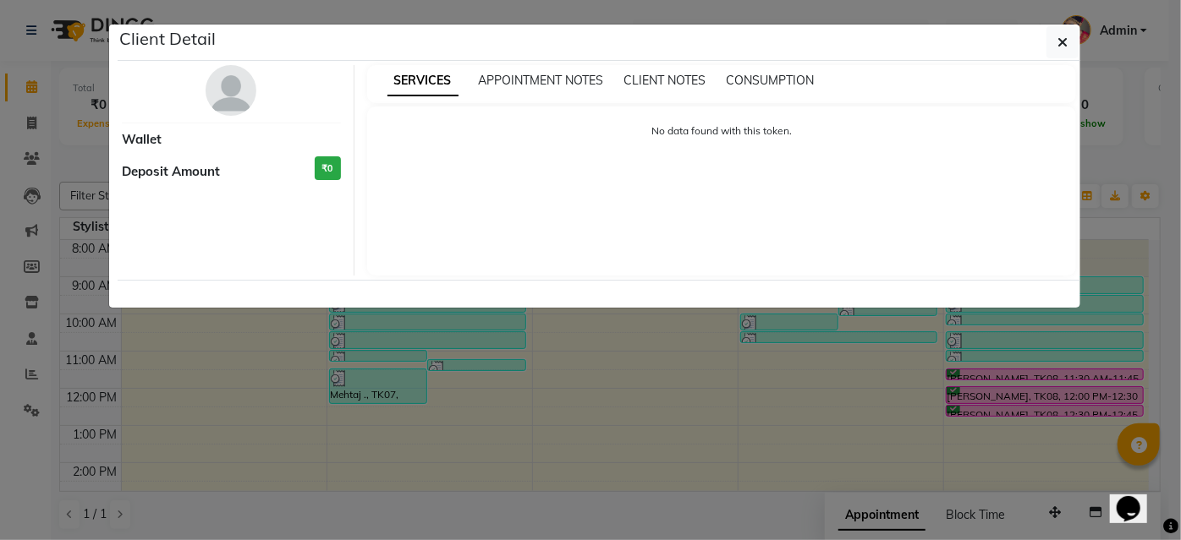
select select "6"
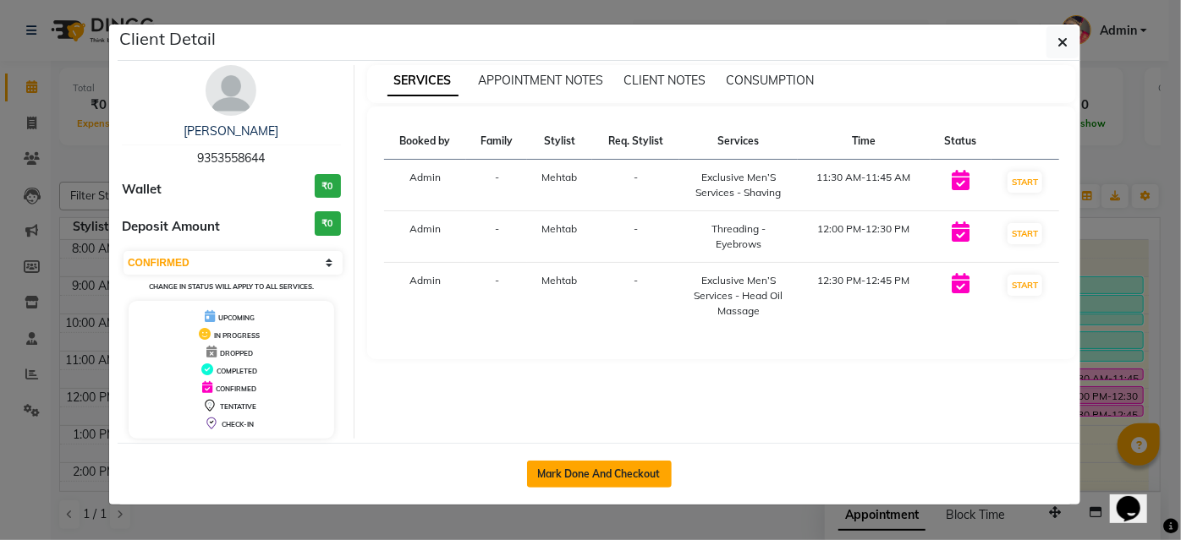
click at [661, 476] on button "Mark Done And Checkout" at bounding box center [599, 474] width 145 height 27
select select "service"
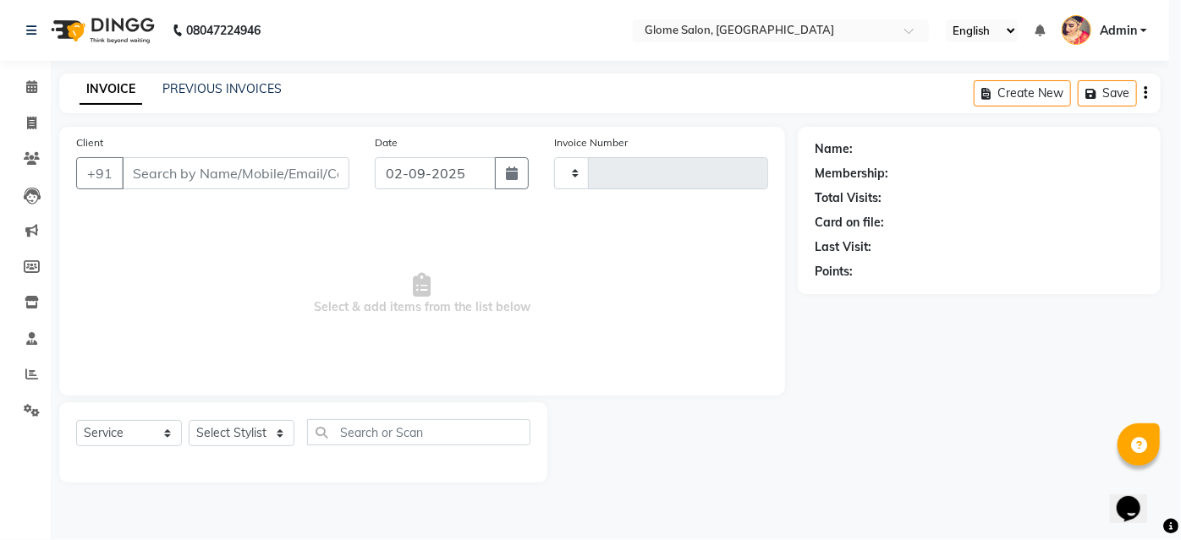
type input "2152"
select select "5199"
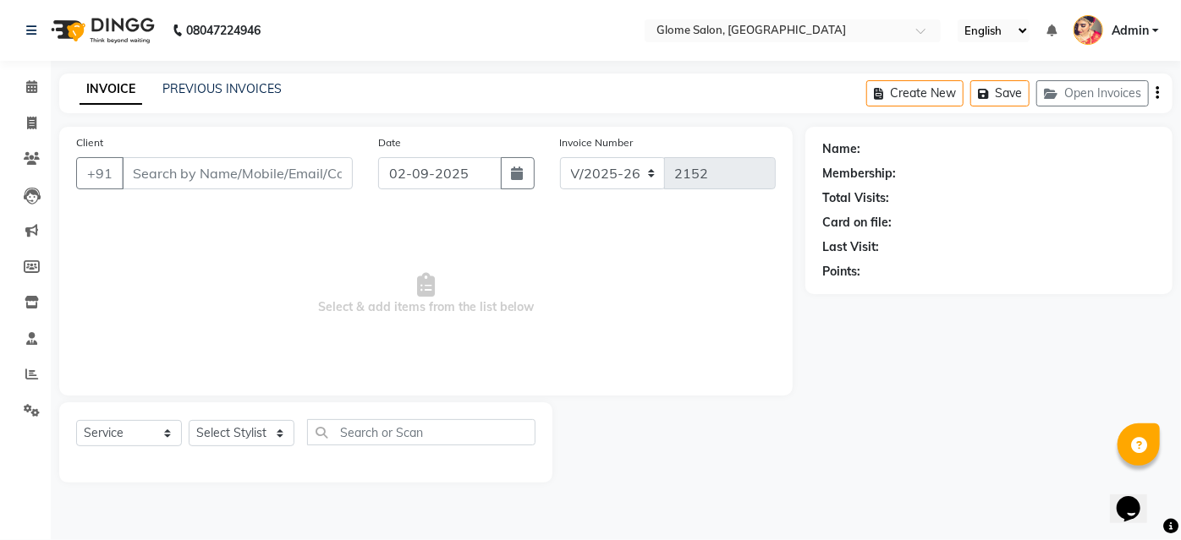
type input "9353558644"
select select "87909"
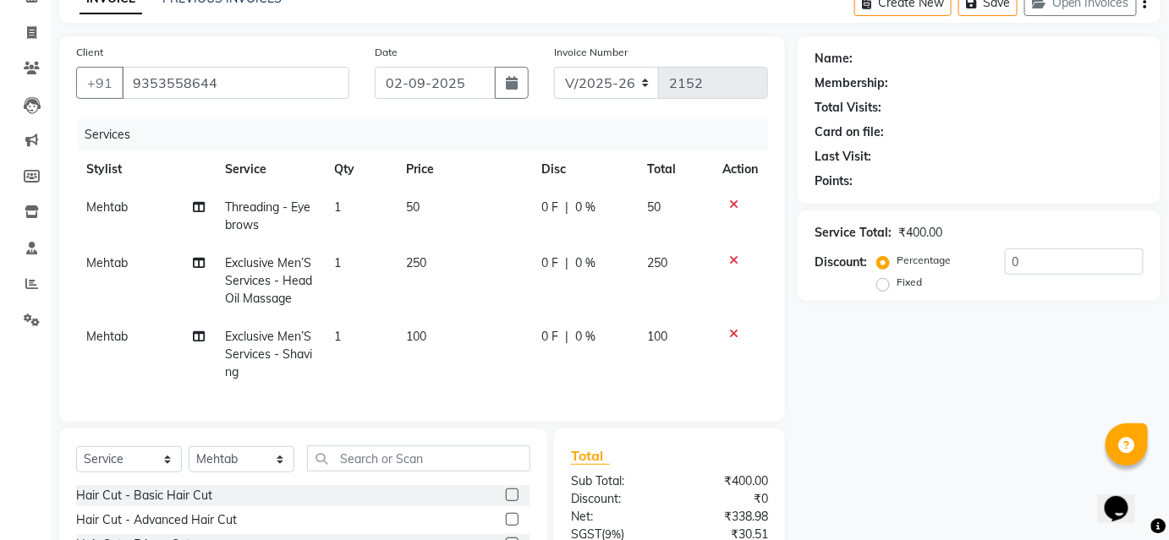
scroll to position [265, 0]
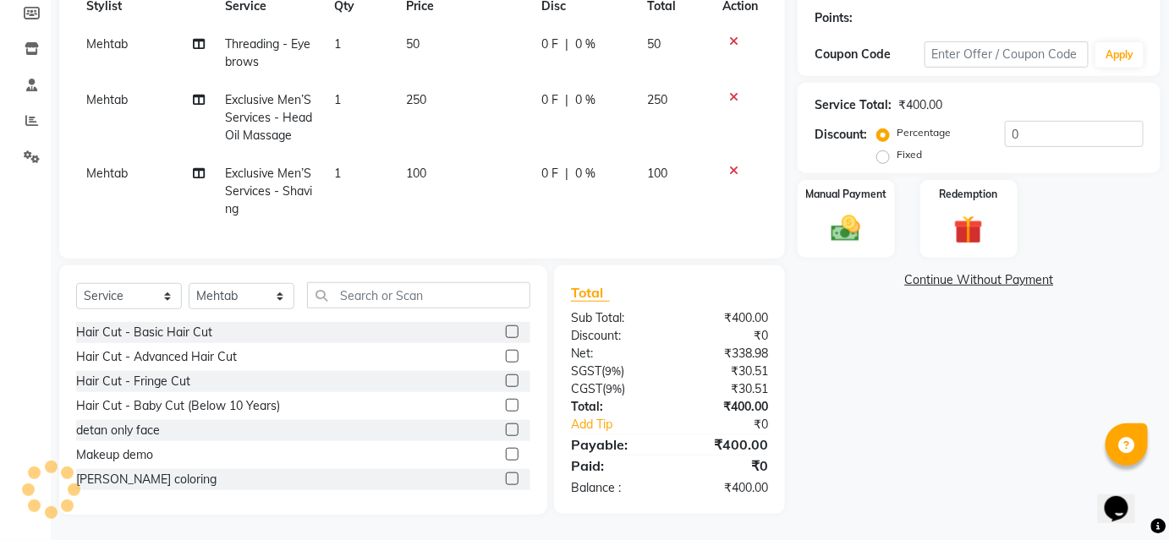
select select "2: Object"
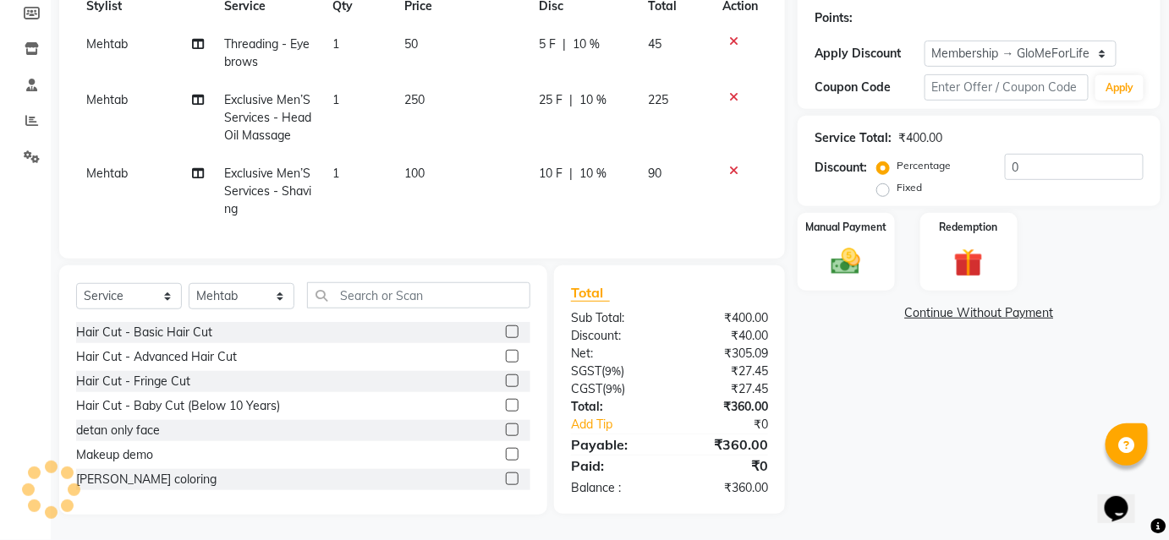
type input "10"
click at [869, 249] on img at bounding box center [845, 261] width 49 height 35
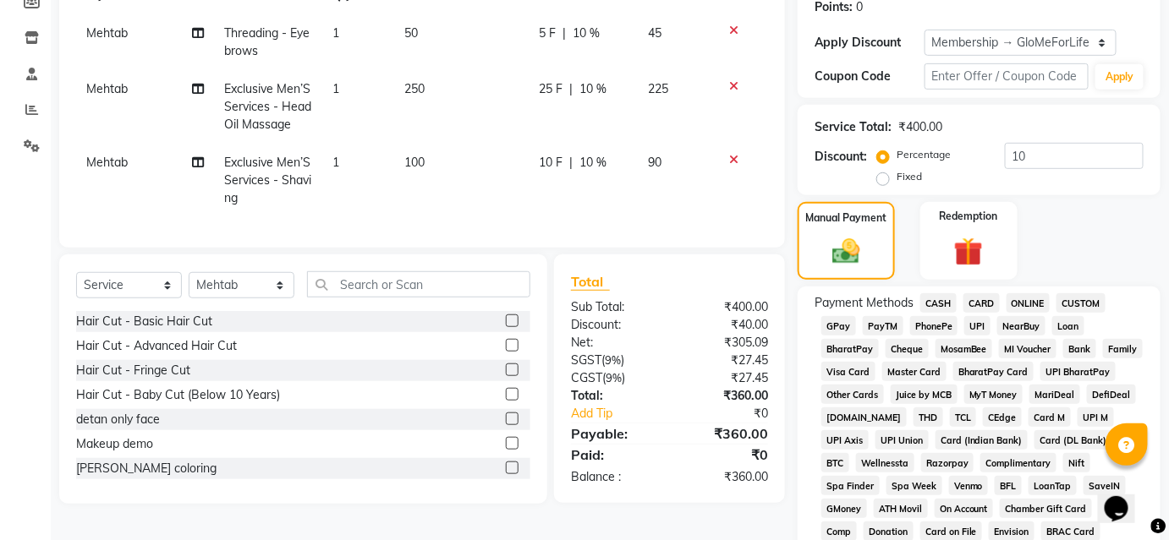
click at [896, 178] on label "Fixed" at bounding box center [908, 176] width 25 height 15
click at [886, 178] on input "Fixed" at bounding box center [886, 177] width 12 height 12
radio input "true"
click at [896, 155] on label "Percentage" at bounding box center [923, 154] width 54 height 15
click at [884, 155] on input "Percentage" at bounding box center [886, 155] width 12 height 12
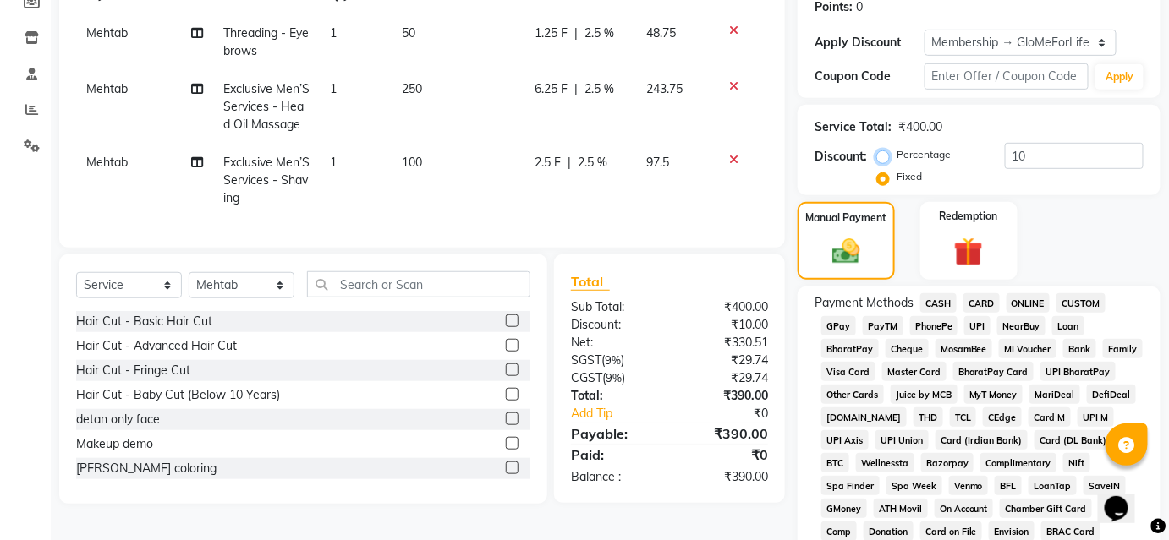
radio input "true"
click at [1077, 156] on input "10" at bounding box center [1074, 156] width 139 height 26
type input "1"
click at [968, 324] on span "UPI" at bounding box center [977, 325] width 26 height 19
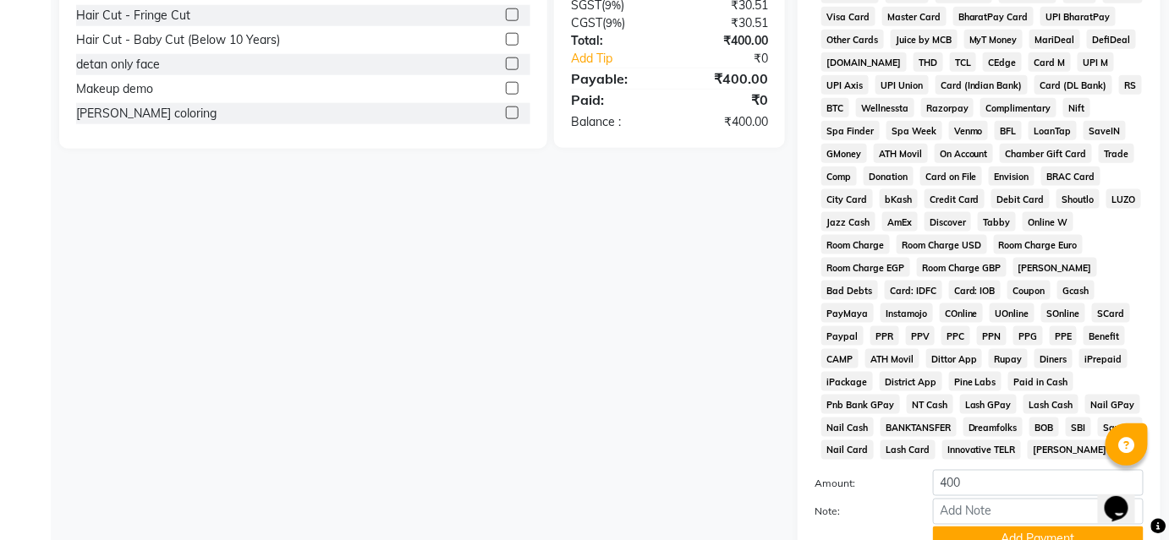
scroll to position [765, 0]
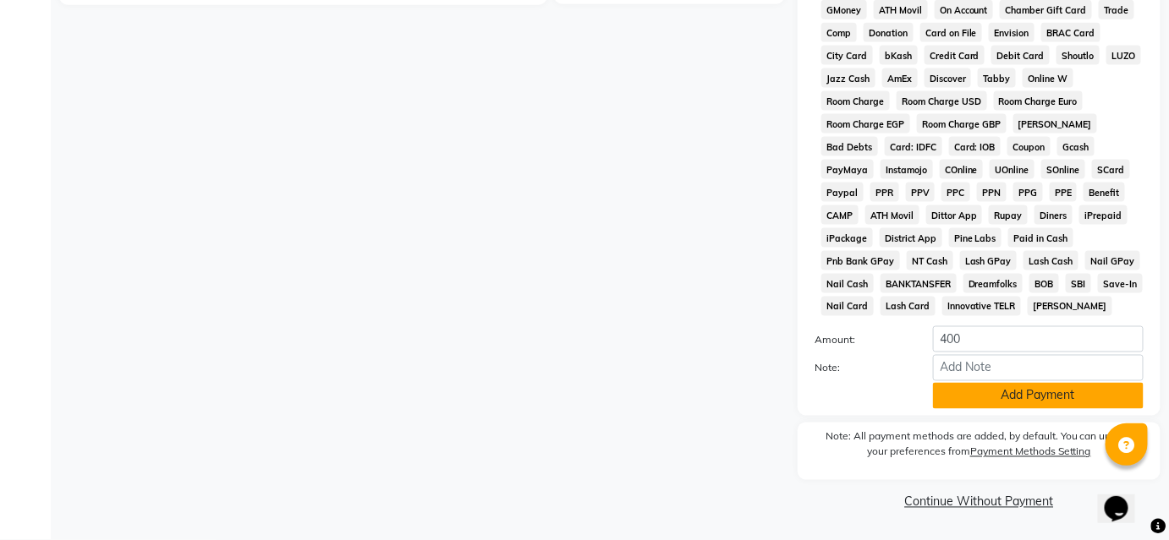
click at [1012, 391] on button "Add Payment" at bounding box center [1038, 396] width 211 height 26
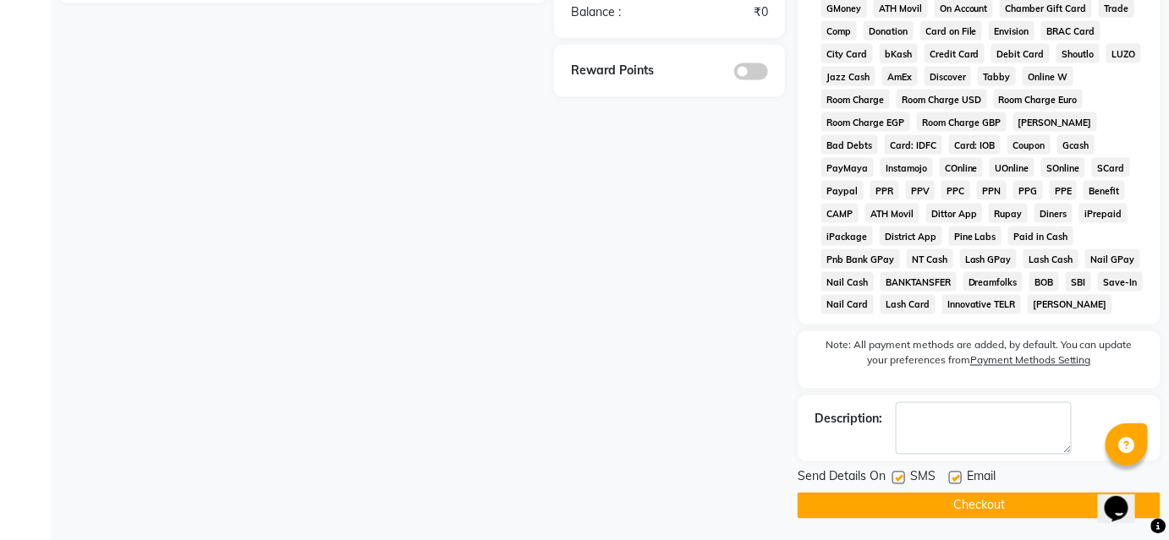
click at [1017, 506] on button "Checkout" at bounding box center [979, 506] width 363 height 26
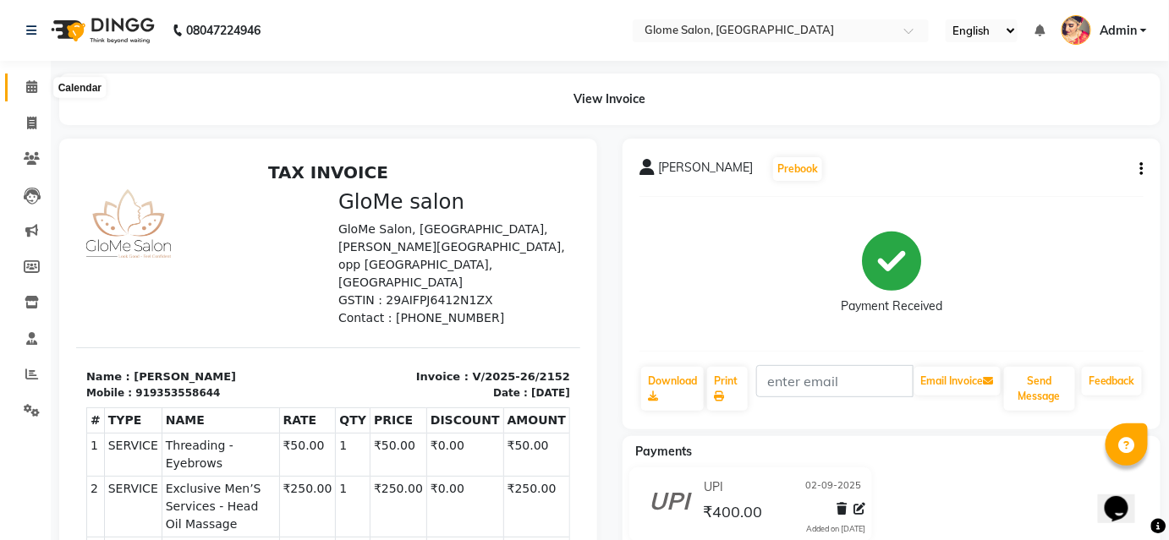
click at [26, 89] on icon at bounding box center [31, 86] width 11 height 13
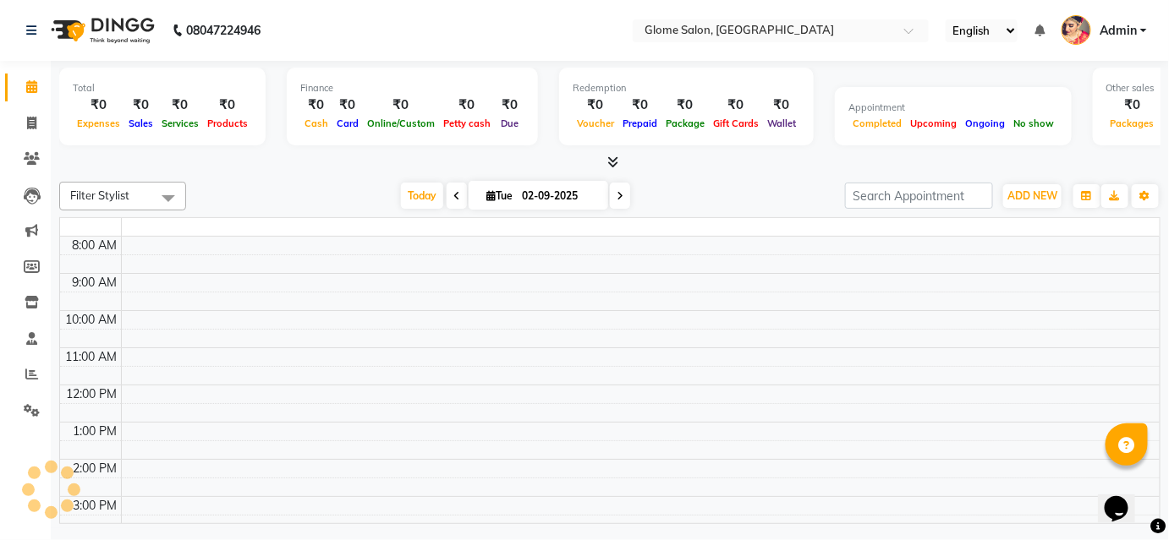
click at [26, 89] on icon at bounding box center [31, 86] width 11 height 13
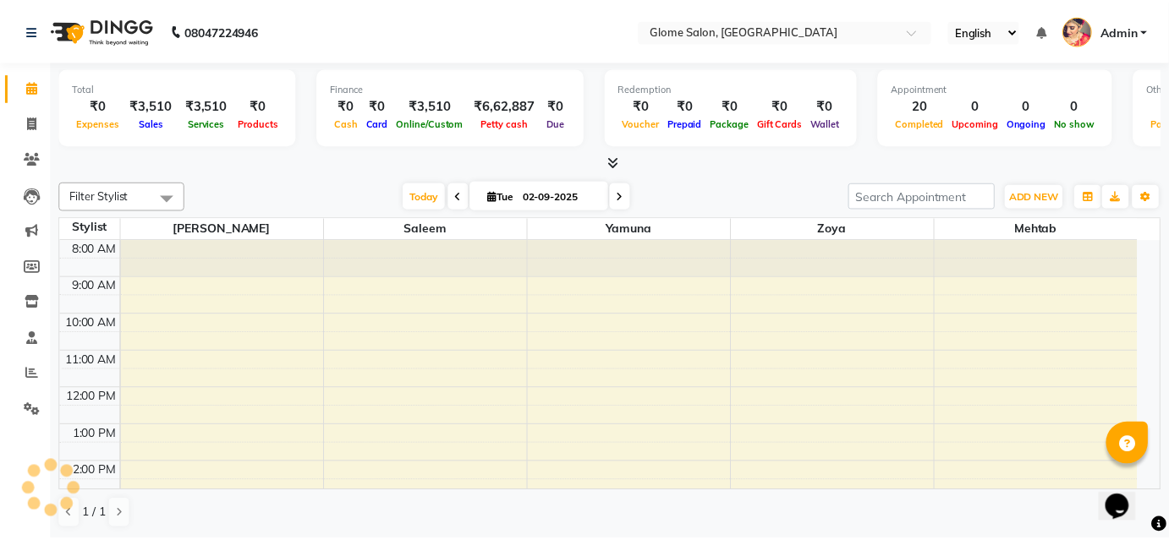
scroll to position [193, 0]
